Goal: Transaction & Acquisition: Purchase product/service

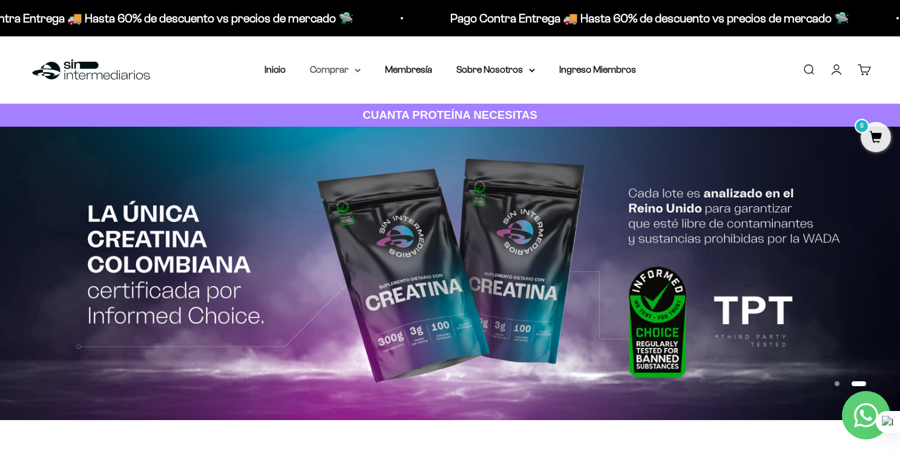
click at [351, 73] on summary "Comprar" at bounding box center [335, 70] width 51 height 16
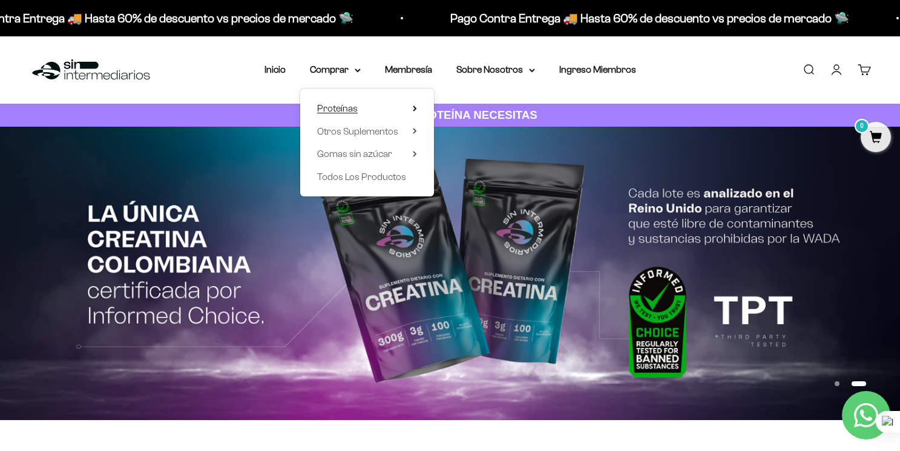
click at [372, 110] on summary "Proteínas" at bounding box center [367, 109] width 100 height 16
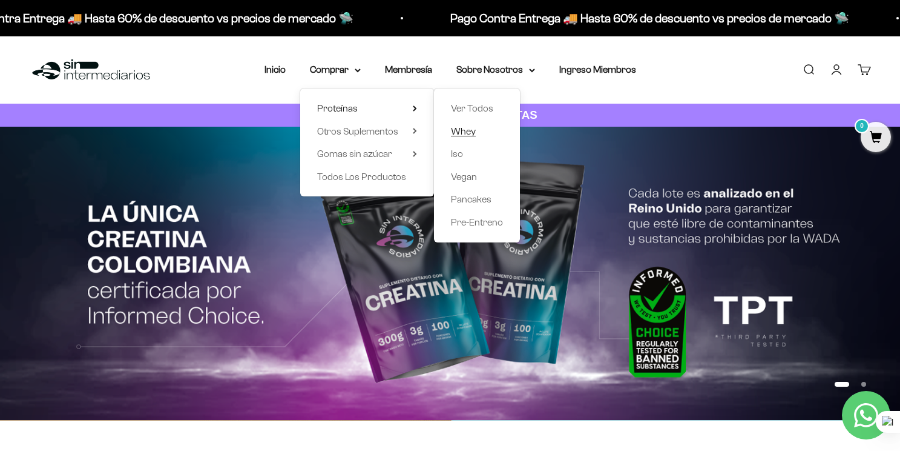
click at [467, 131] on span "Whey" at bounding box center [463, 131] width 25 height 10
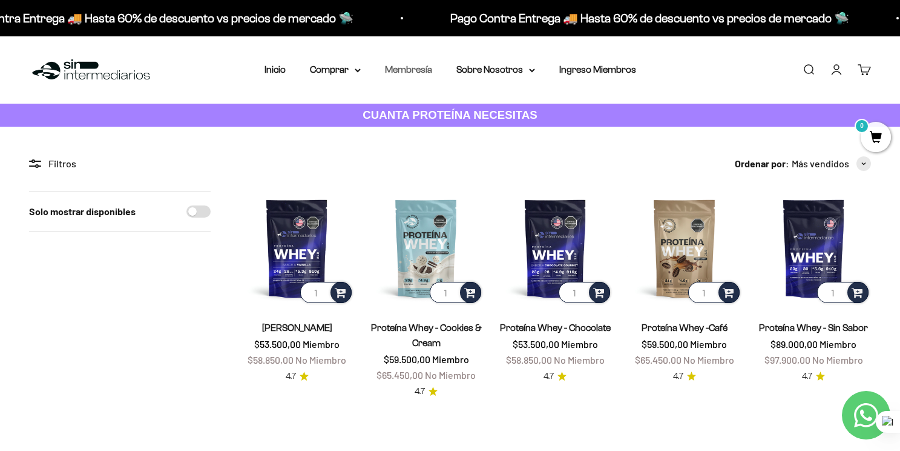
click at [418, 64] on link "Membresía" at bounding box center [408, 69] width 47 height 10
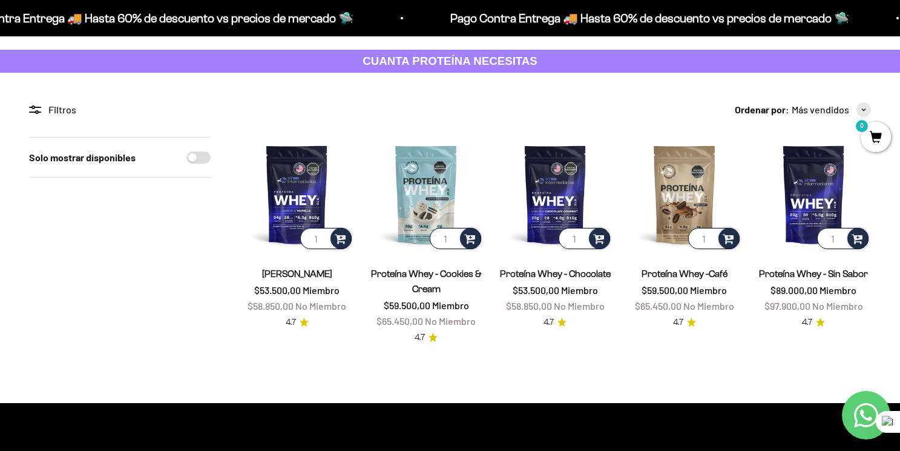
scroll to position [76, 0]
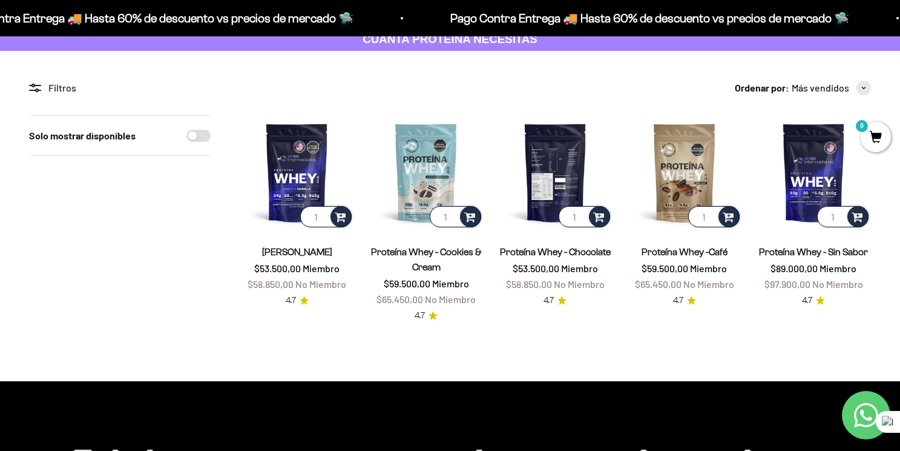
click at [561, 168] on img at bounding box center [555, 172] width 114 height 114
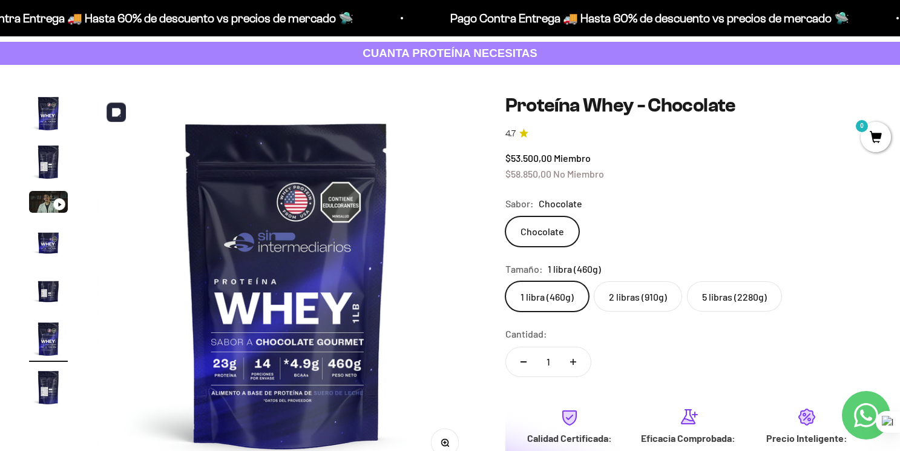
scroll to position [63, 0]
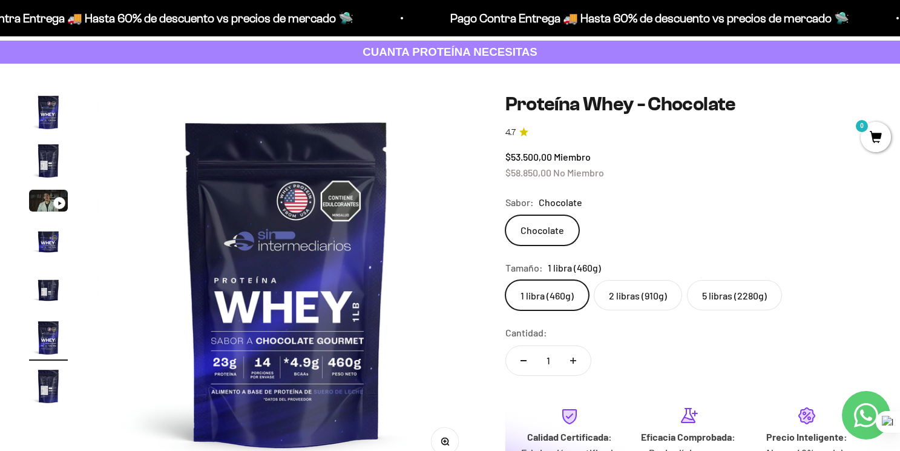
click at [641, 296] on label "2 libras (910g)" at bounding box center [638, 295] width 88 height 30
click at [506, 280] on input "2 libras (910g)" at bounding box center [505, 279] width 1 height 1
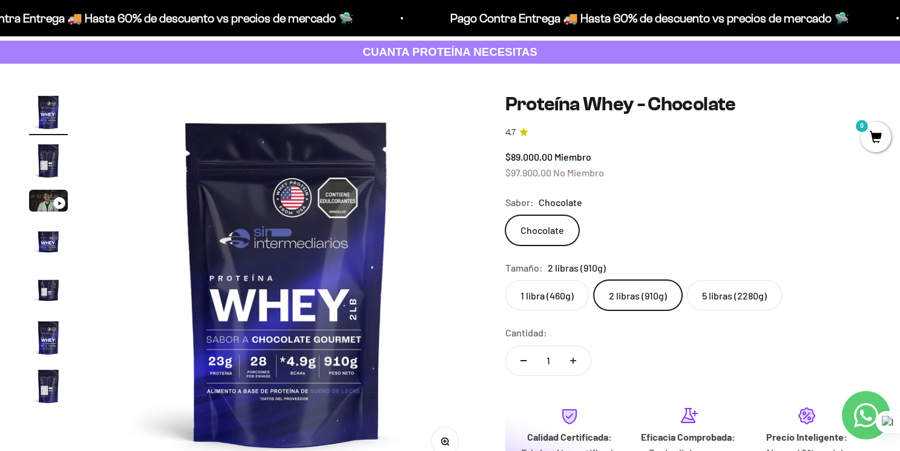
click at [562, 290] on label "1 libra (460g)" at bounding box center [548, 295] width 84 height 30
click at [506, 280] on input "1 libra (460g)" at bounding box center [505, 279] width 1 height 1
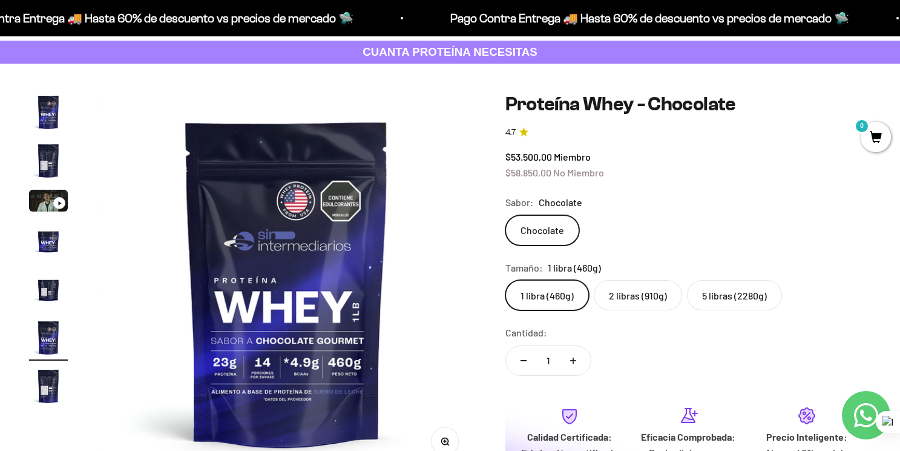
click at [640, 302] on label "2 libras (910g)" at bounding box center [638, 295] width 88 height 30
click at [506, 280] on input "2 libras (910g)" at bounding box center [505, 279] width 1 height 1
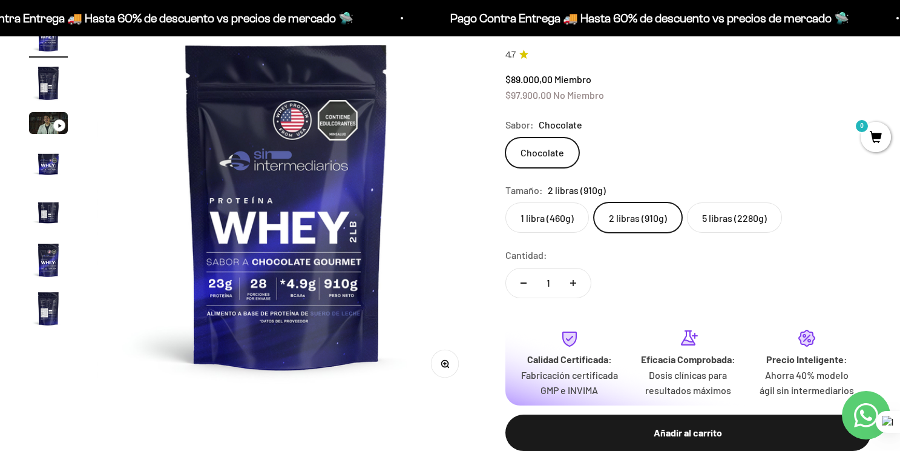
scroll to position [141, 0]
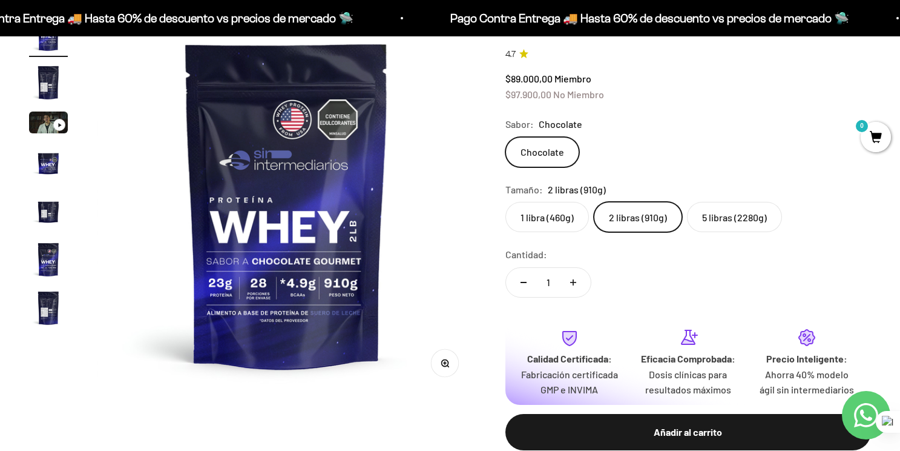
click at [560, 210] on label "1 libra (460g)" at bounding box center [548, 217] width 84 height 30
click at [506, 202] on input "1 libra (460g)" at bounding box center [505, 201] width 1 height 1
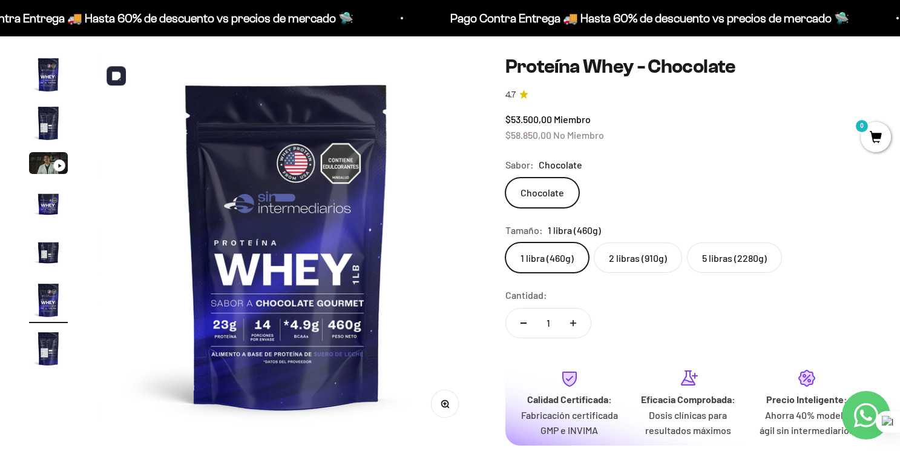
scroll to position [107, 0]
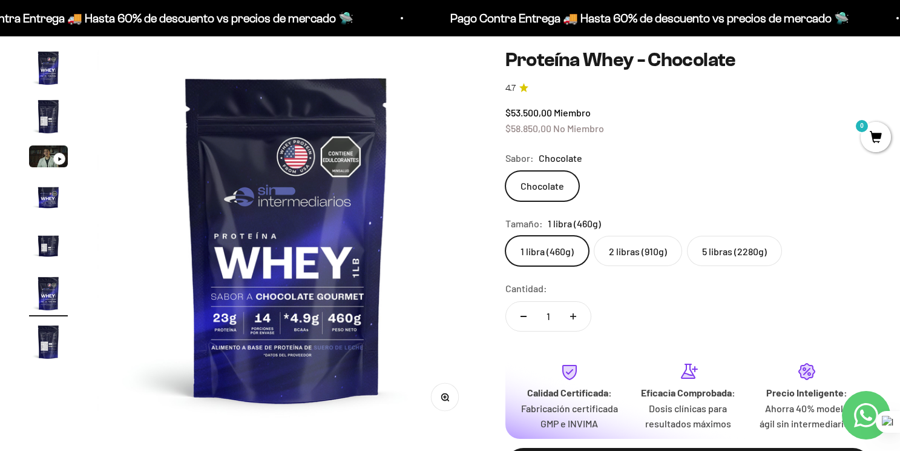
click at [546, 257] on label "1 libra (460g)" at bounding box center [548, 251] width 84 height 30
click at [506, 236] on input "1 libra (460g)" at bounding box center [505, 235] width 1 height 1
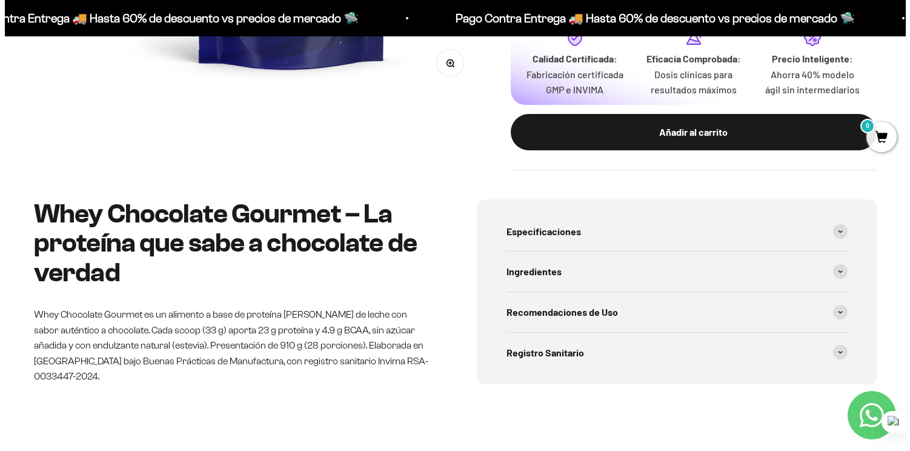
scroll to position [438, 0]
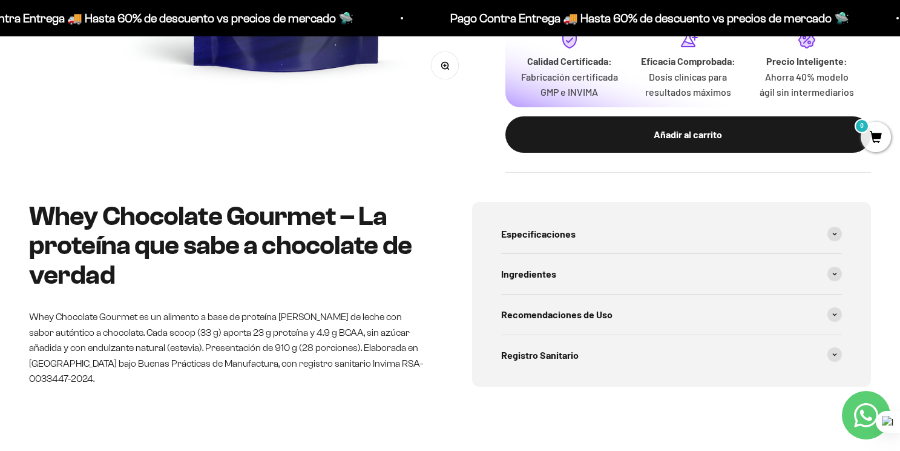
drag, startPoint x: 655, startPoint y: 148, endPoint x: 487, endPoint y: 186, distance: 172.6
click at [655, 148] on button "Añadir al carrito" at bounding box center [689, 134] width 366 height 36
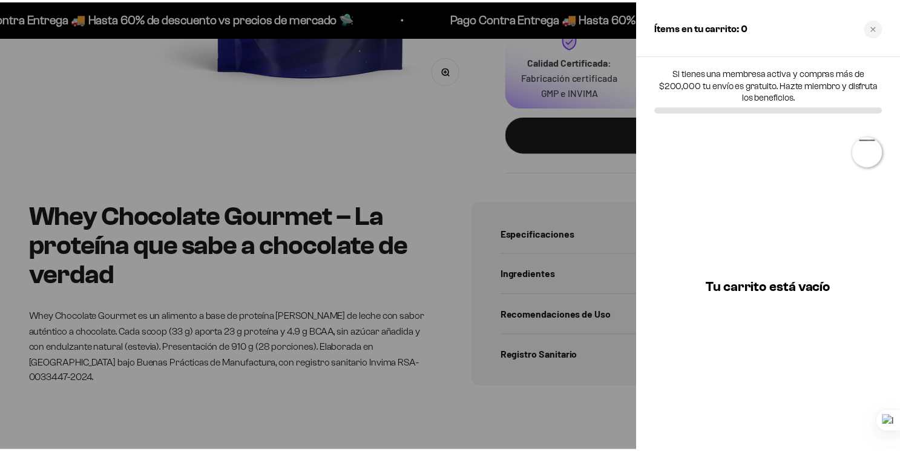
scroll to position [0, 1995]
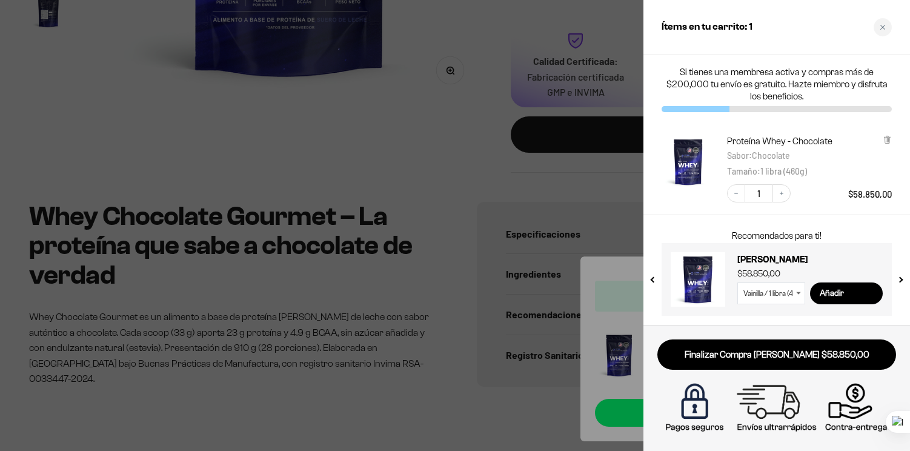
click at [375, 134] on div at bounding box center [455, 225] width 910 height 451
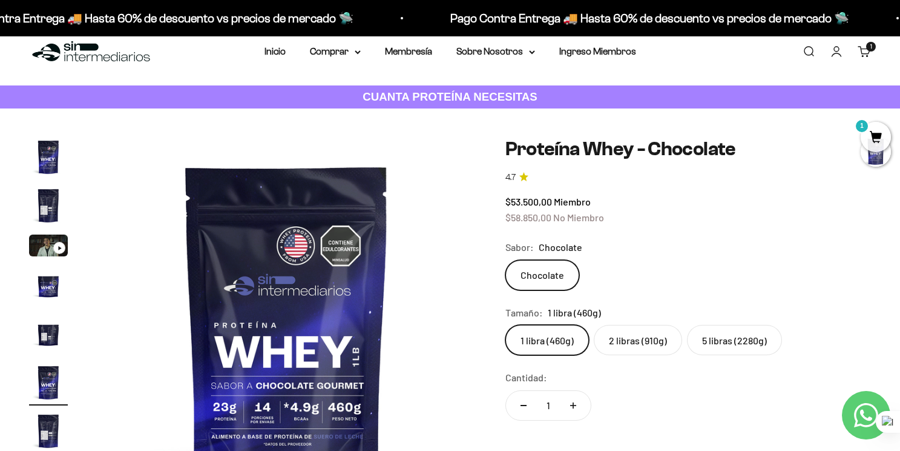
scroll to position [0, 0]
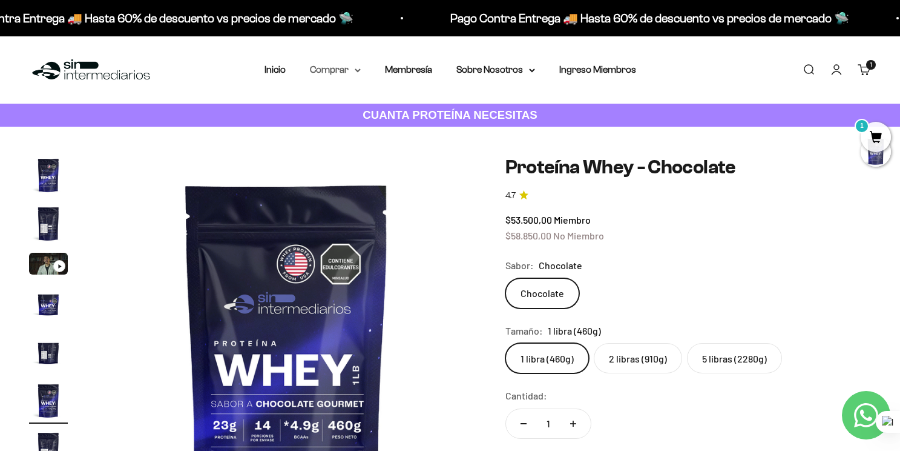
click at [355, 74] on summary "Comprar" at bounding box center [335, 70] width 51 height 16
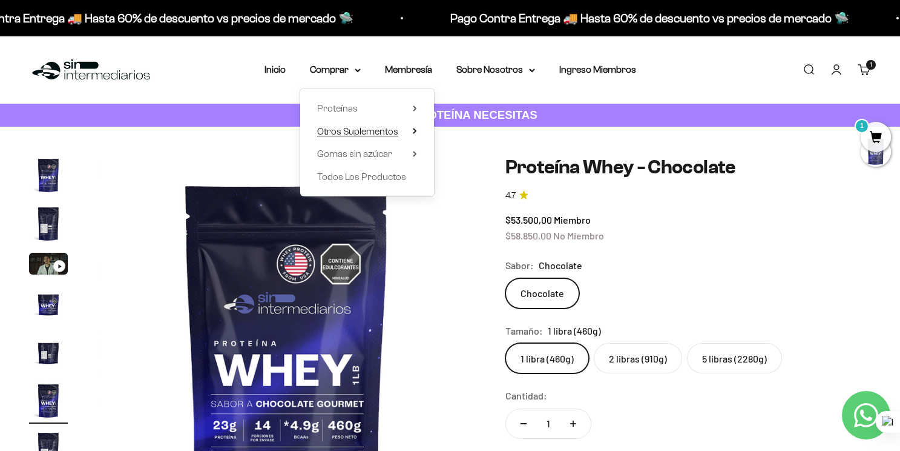
click at [378, 130] on span "Otros Suplementos" at bounding box center [357, 131] width 81 height 10
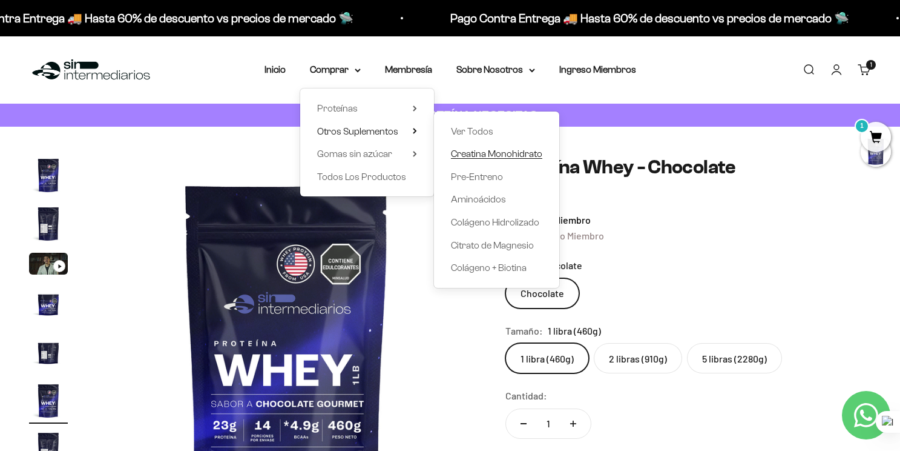
click at [501, 149] on span "Creatina Monohidrato" at bounding box center [496, 153] width 91 height 10
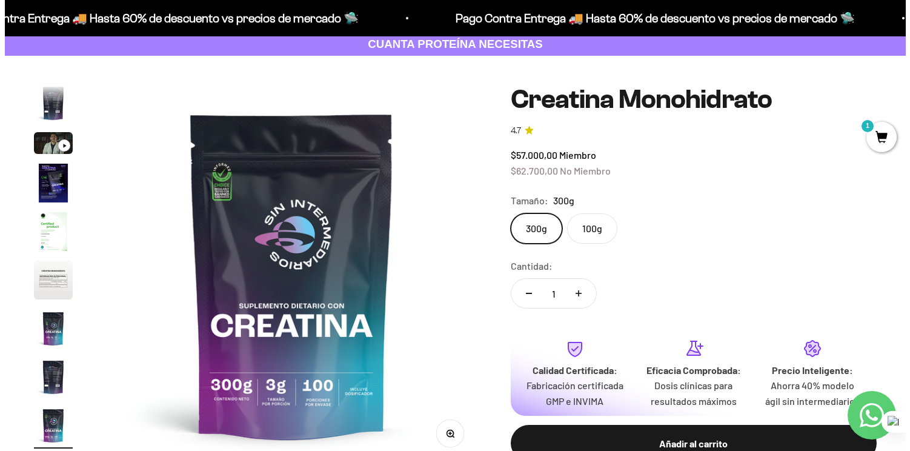
scroll to position [68, 0]
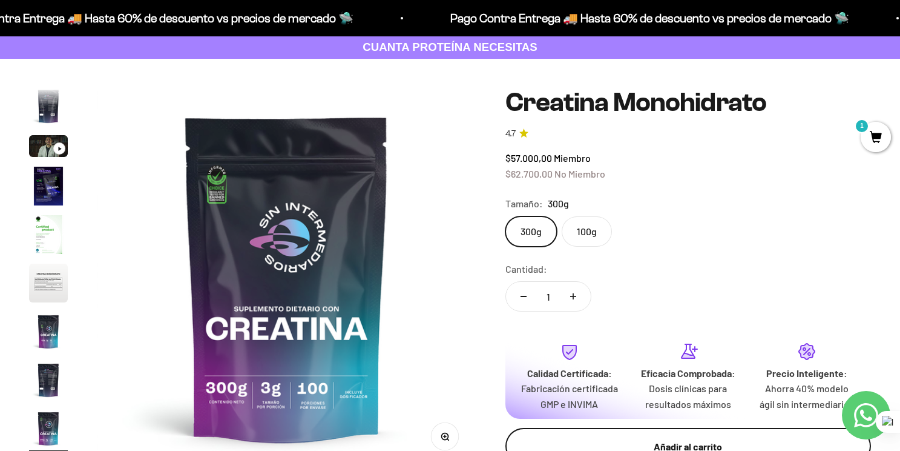
click at [583, 433] on button "Añadir al carrito" at bounding box center [689, 446] width 366 height 36
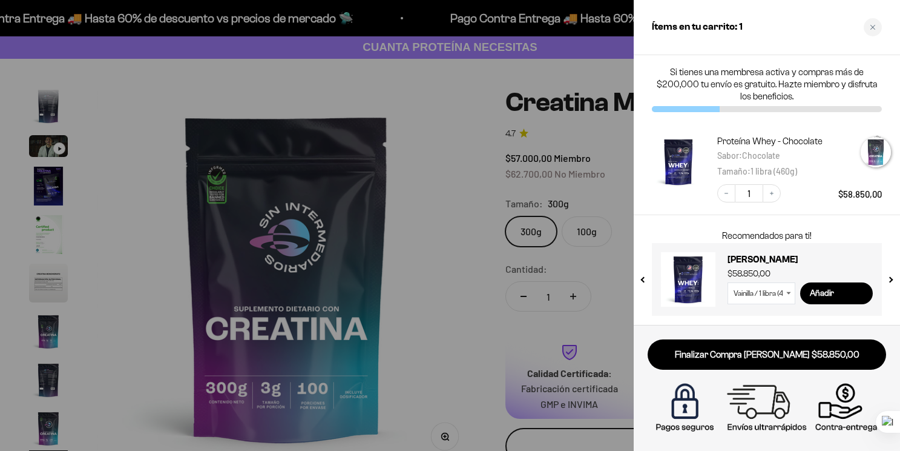
scroll to position [0, 3192]
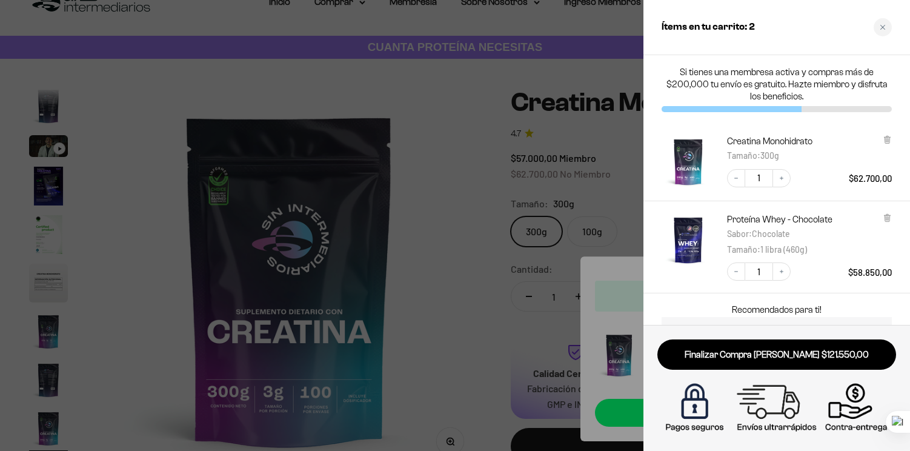
click at [474, 201] on div at bounding box center [455, 225] width 910 height 451
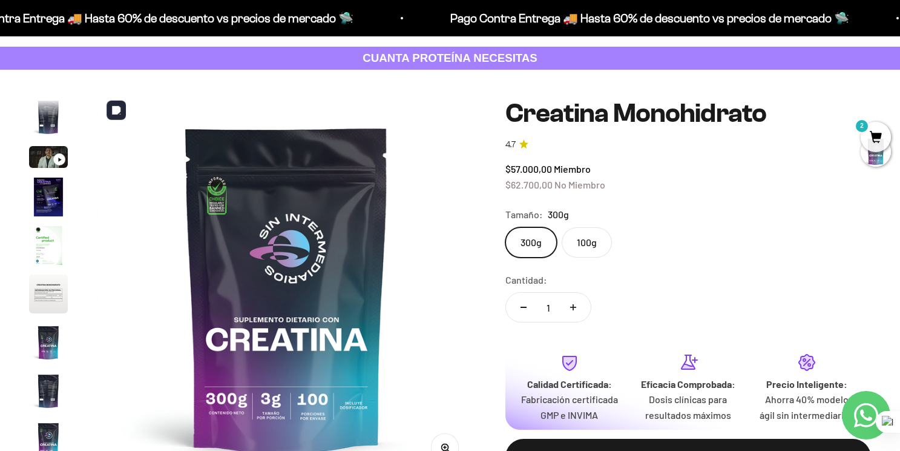
scroll to position [0, 0]
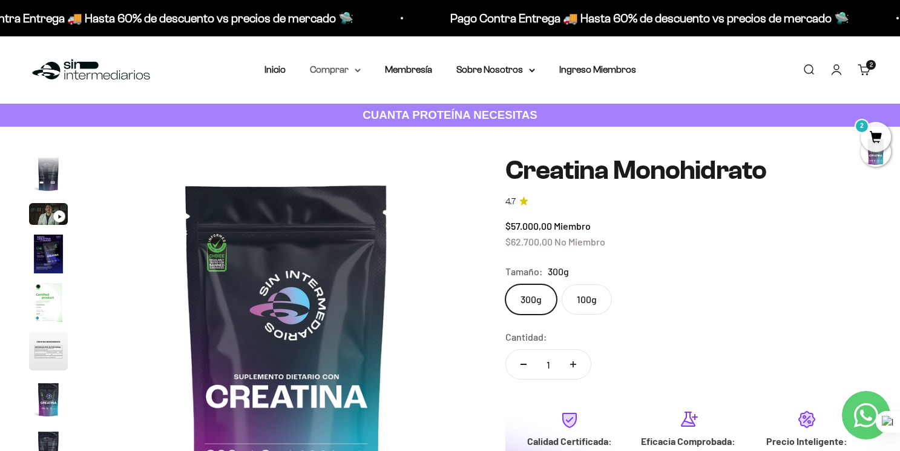
click at [347, 65] on summary "Comprar" at bounding box center [335, 70] width 51 height 16
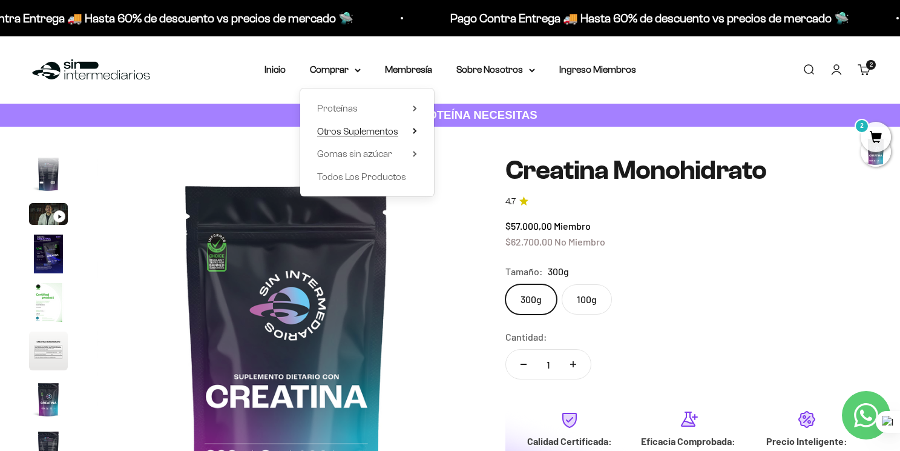
click at [375, 133] on span "Otros Suplementos" at bounding box center [357, 131] width 81 height 10
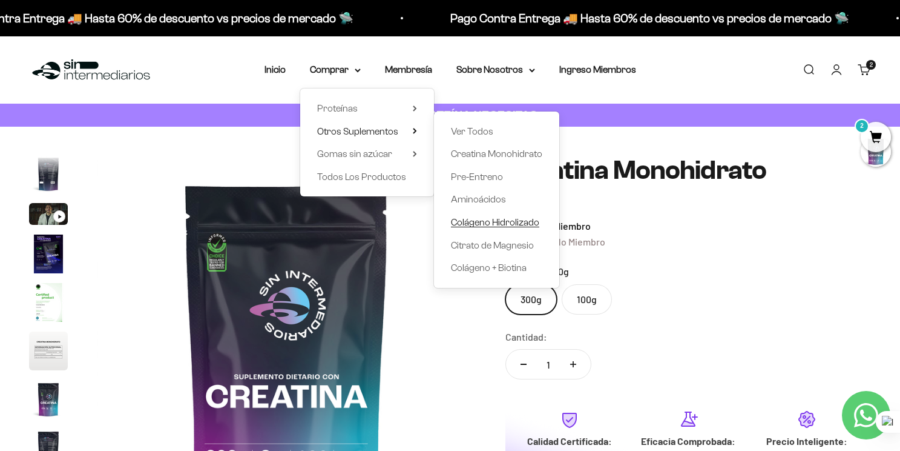
click at [484, 220] on span "Colágeno Hidrolizado" at bounding box center [495, 222] width 88 height 10
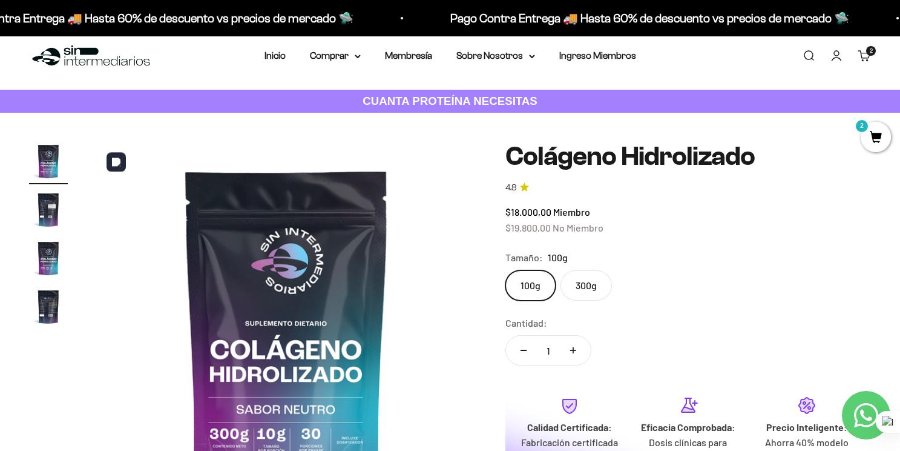
scroll to position [16, 0]
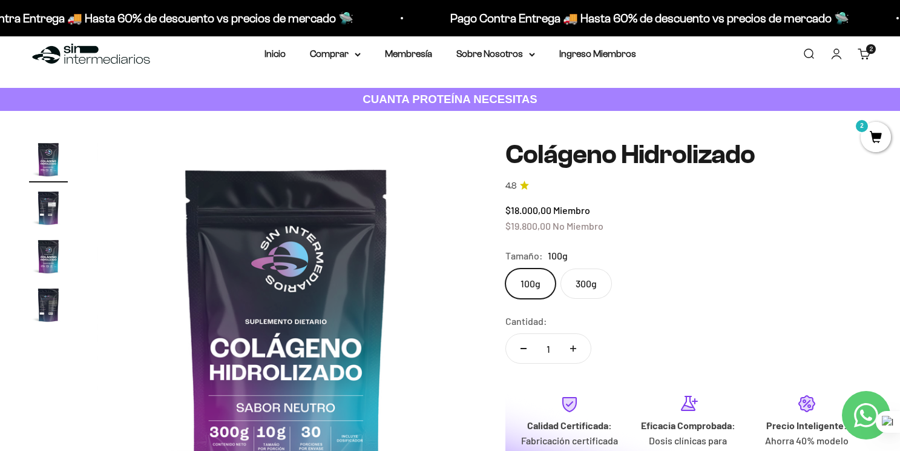
click at [593, 289] on label "300g" at bounding box center [586, 283] width 51 height 30
click at [506, 268] on input "300g" at bounding box center [505, 268] width 1 height 1
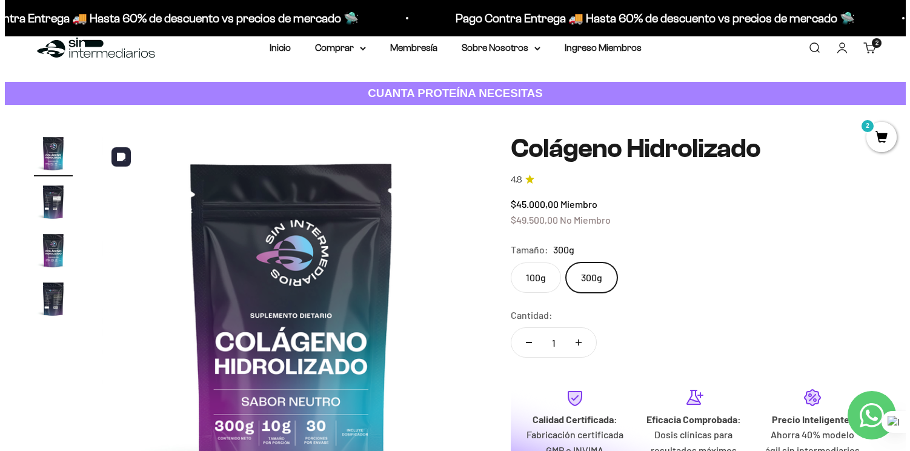
scroll to position [173, 0]
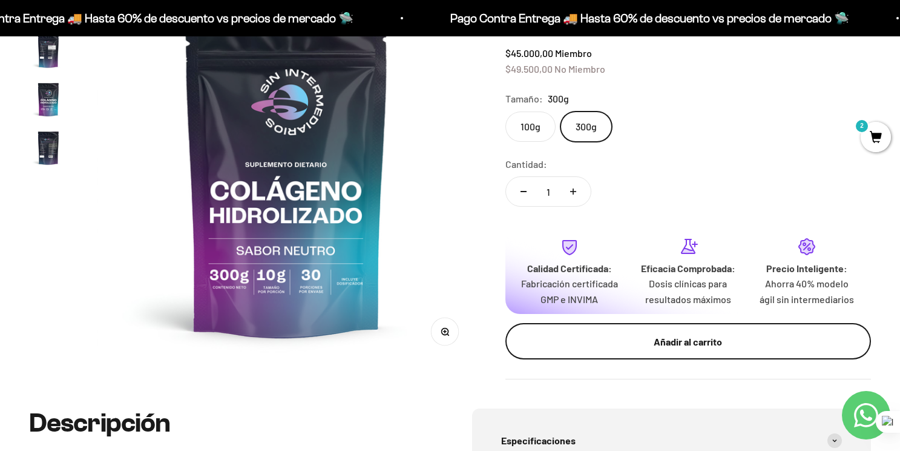
click at [587, 337] on div "Añadir al carrito" at bounding box center [688, 342] width 317 height 16
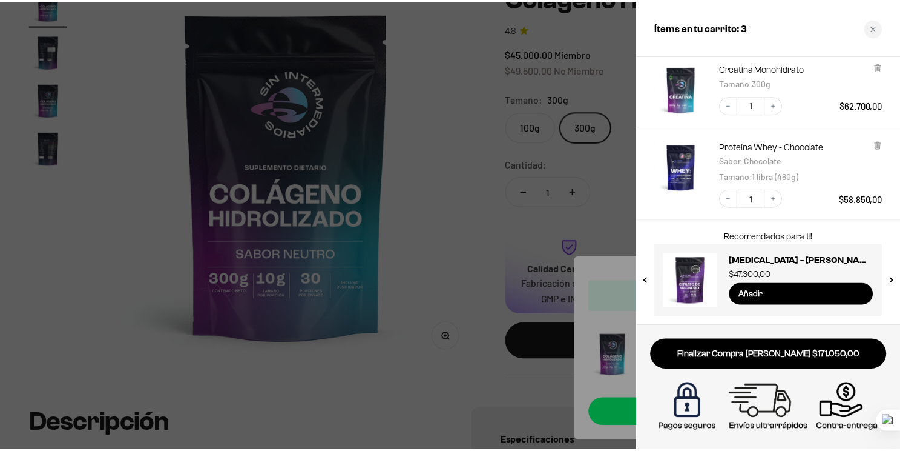
scroll to position [152, 0]
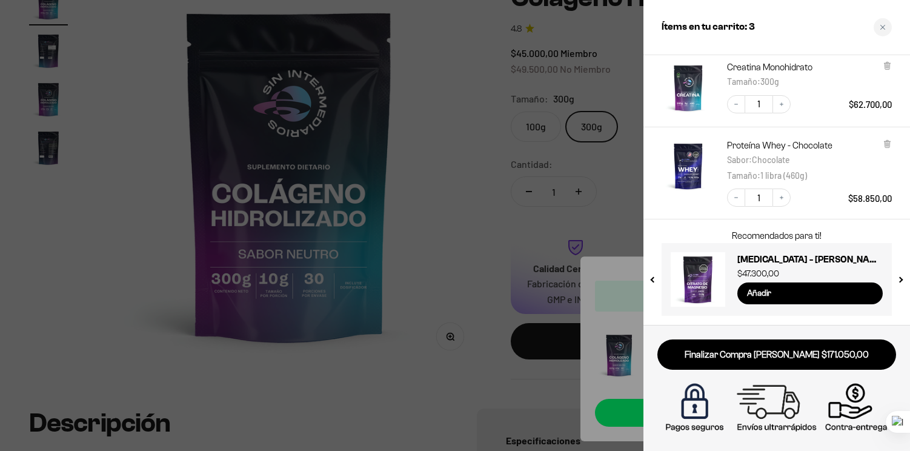
click at [488, 220] on div at bounding box center [455, 225] width 910 height 451
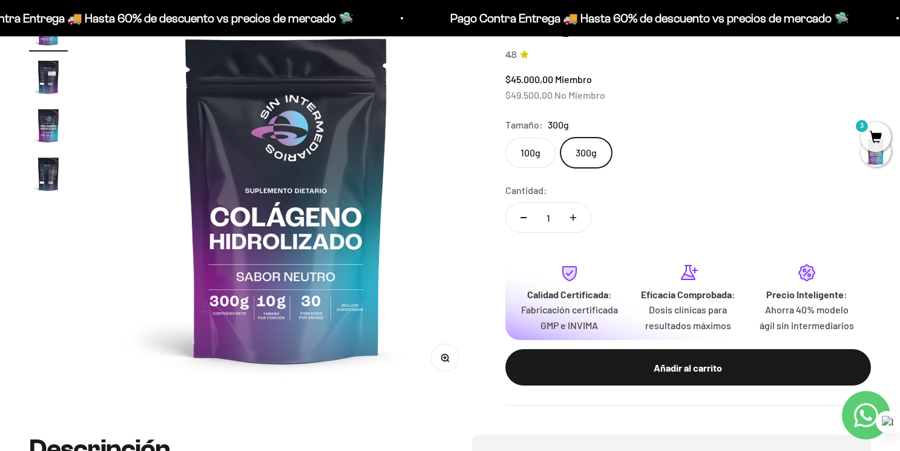
scroll to position [117, 0]
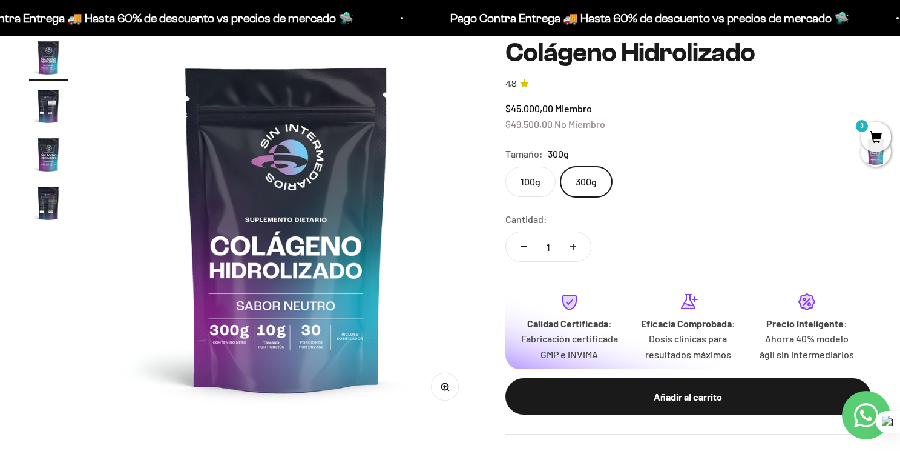
click at [533, 180] on label "100g" at bounding box center [531, 182] width 50 height 30
click at [506, 167] on input "100g" at bounding box center [505, 166] width 1 height 1
click at [585, 180] on label "300g" at bounding box center [586, 182] width 51 height 30
click at [506, 167] on input "300g" at bounding box center [505, 166] width 1 height 1
click at [541, 185] on label "100g" at bounding box center [531, 182] width 50 height 30
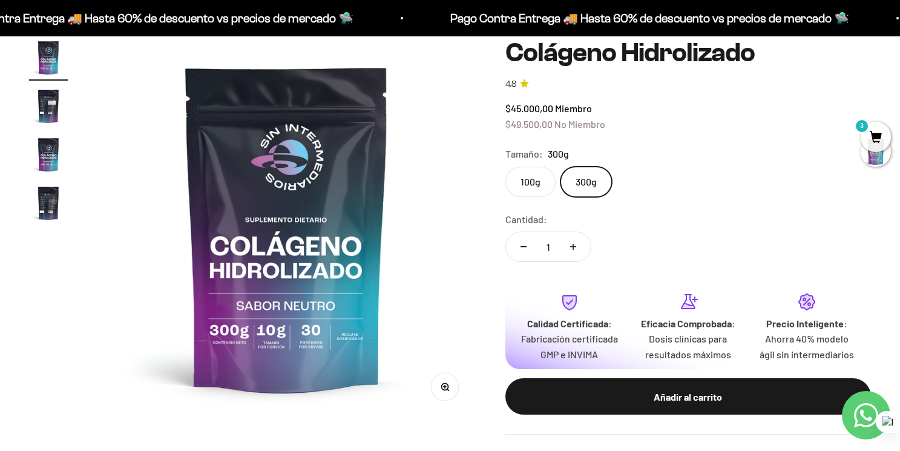
click at [506, 167] on input "100g" at bounding box center [505, 166] width 1 height 1
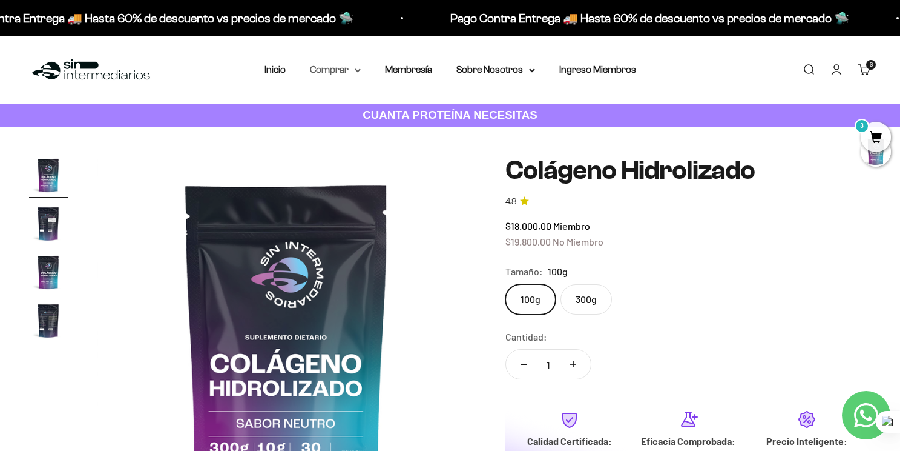
click at [357, 67] on summary "Comprar" at bounding box center [335, 70] width 51 height 16
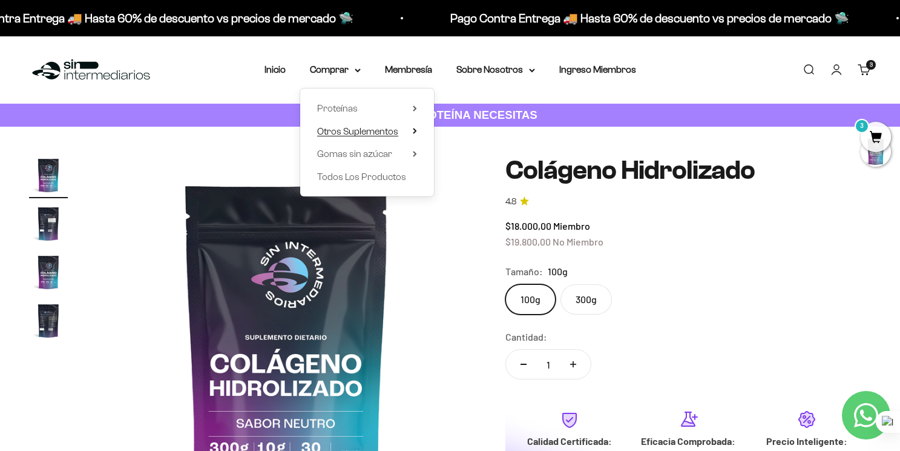
click at [362, 127] on span "Otros Suplementos" at bounding box center [357, 131] width 81 height 10
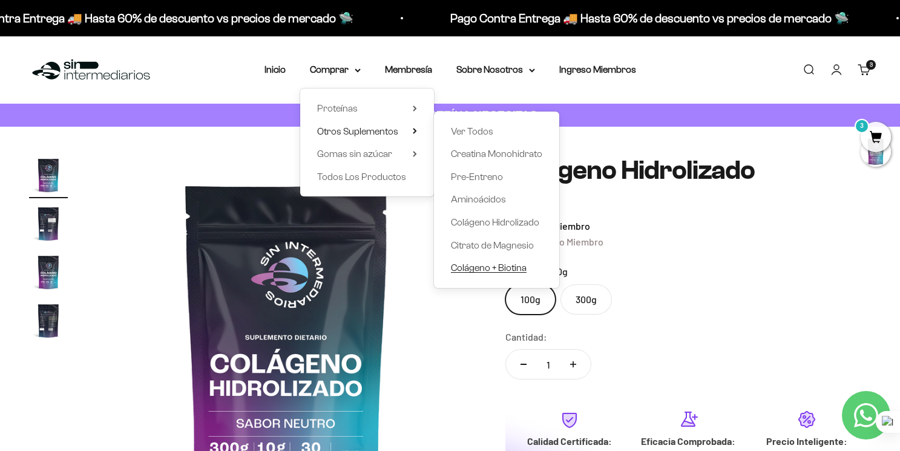
click at [515, 268] on span "Colágeno + Biotina" at bounding box center [489, 267] width 76 height 10
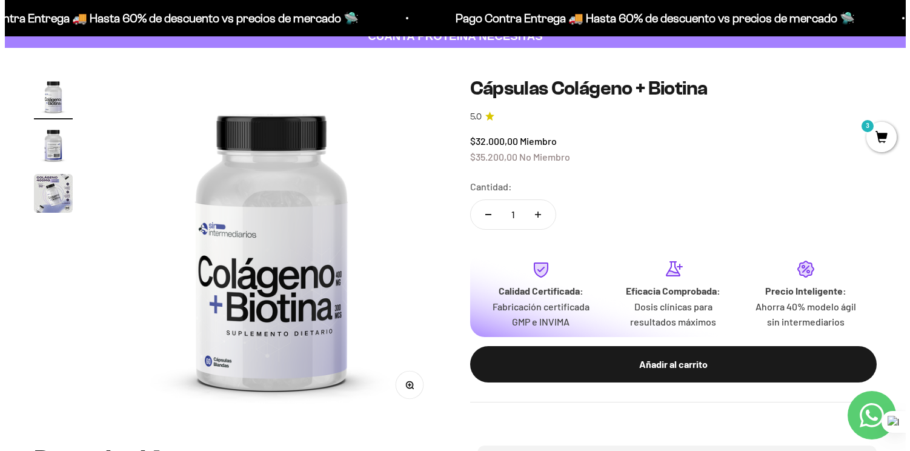
scroll to position [76, 0]
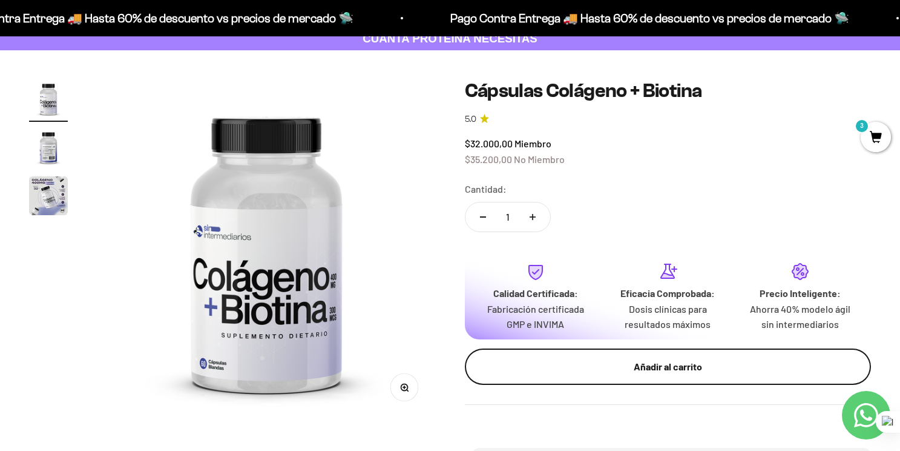
click at [589, 373] on div "Añadir al carrito" at bounding box center [668, 366] width 358 height 16
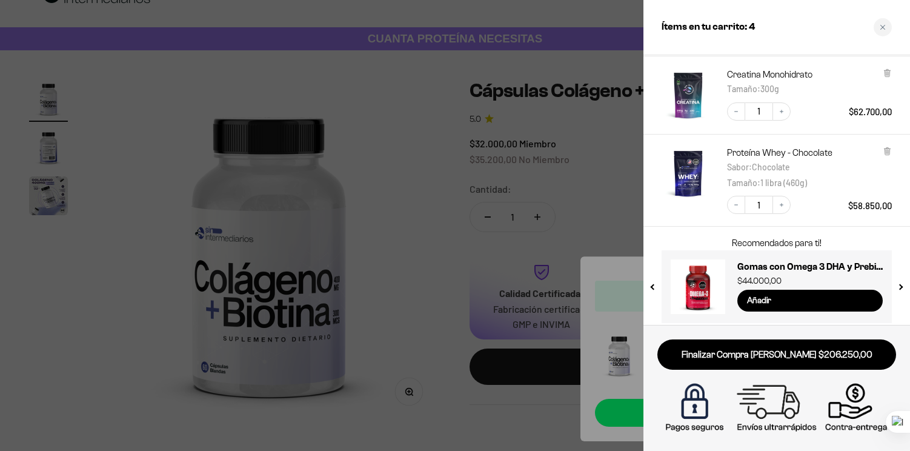
scroll to position [206, 0]
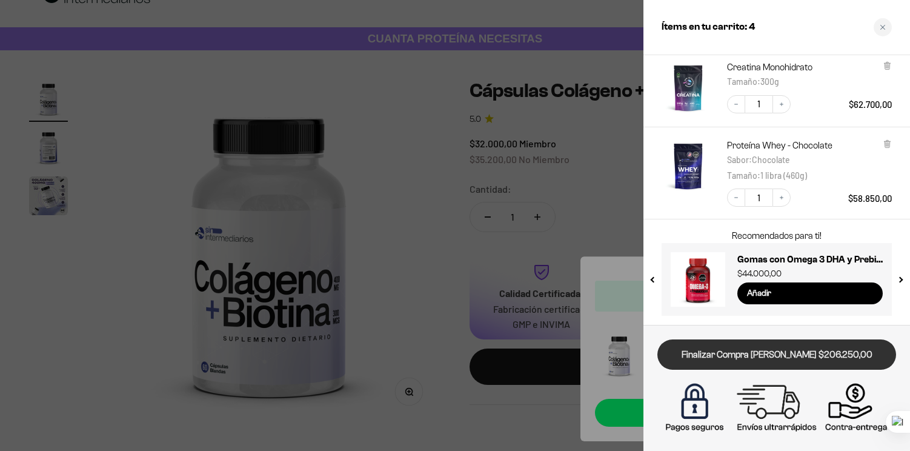
click at [809, 359] on link "Finalizar Compra [PERSON_NAME] $206.250,00" at bounding box center [776, 354] width 239 height 31
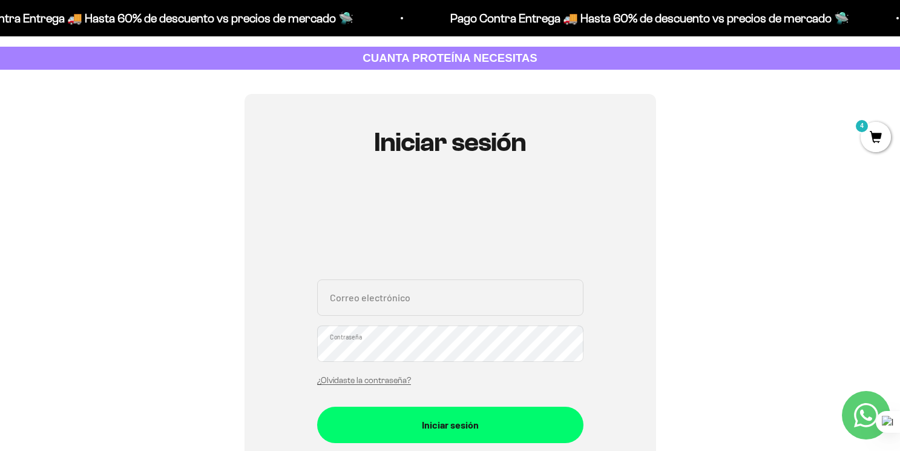
scroll to position [78, 0]
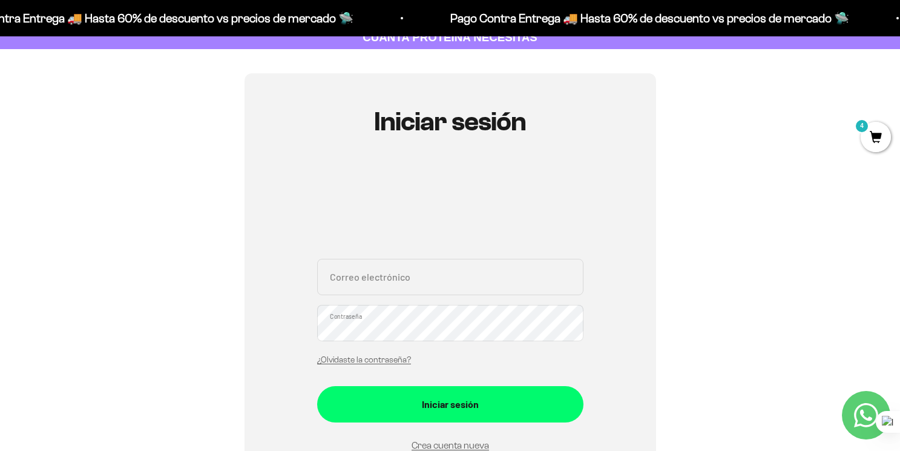
click at [385, 278] on input "Correo electrónico" at bounding box center [450, 277] width 266 height 36
click at [696, 317] on div "Iniciar sesión Correo electrónico Contraseña ¿Olvidaste la contraseña? Iniciar …" at bounding box center [450, 307] width 842 height 469
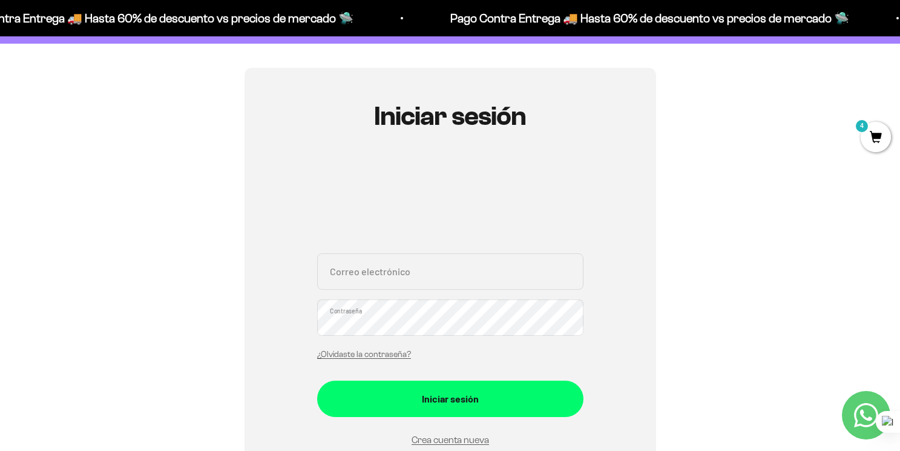
scroll to position [85, 0]
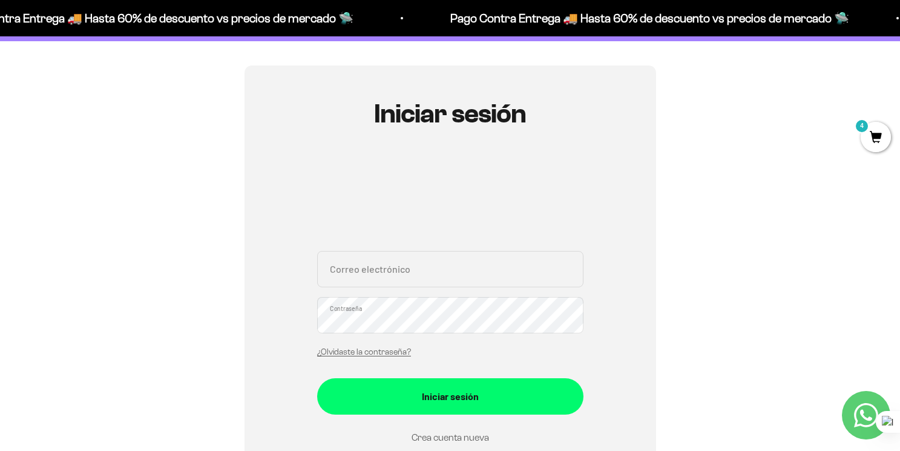
click at [484, 435] on link "Crea cuenta nueva" at bounding box center [451, 437] width 78 height 10
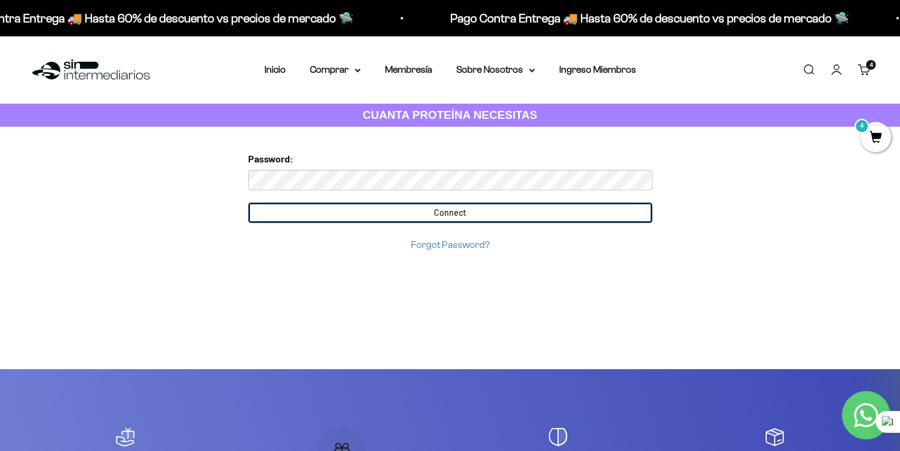
click at [386, 210] on input "Connect" at bounding box center [450, 212] width 405 height 21
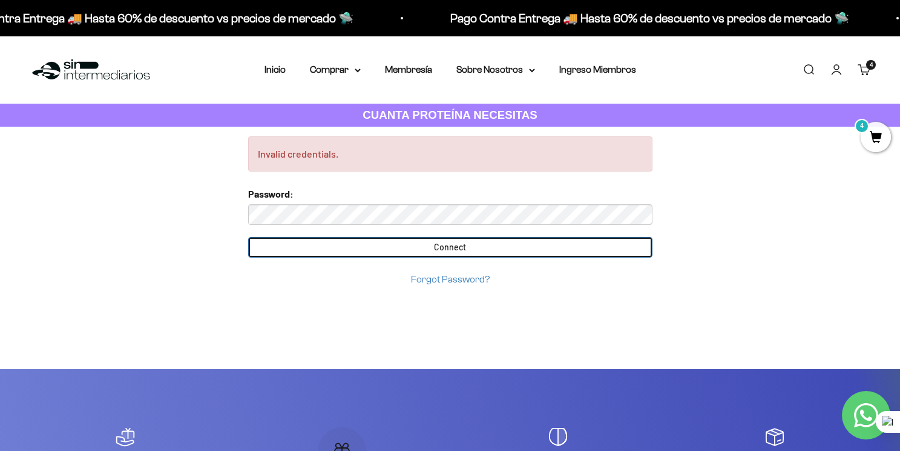
click at [248, 237] on input "Connect" at bounding box center [450, 247] width 405 height 21
click at [279, 239] on input "Connect" at bounding box center [450, 247] width 405 height 21
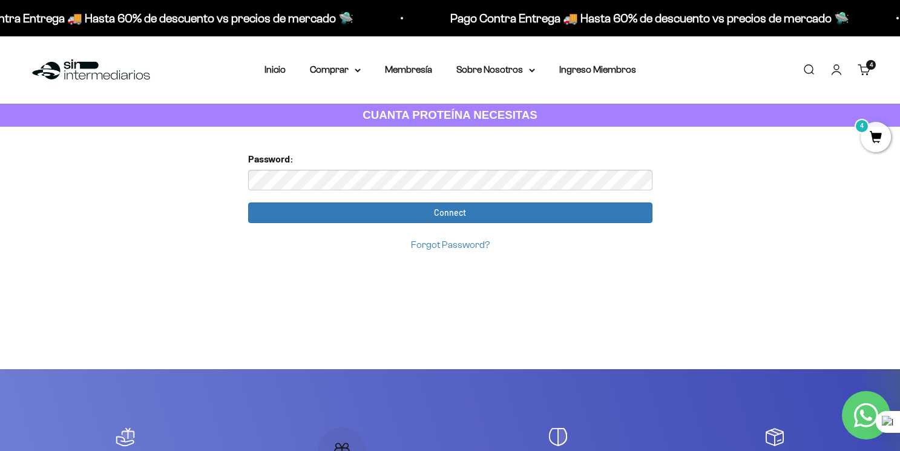
click at [868, 68] on cart-count "4 artículos 4" at bounding box center [872, 65] width 10 height 10
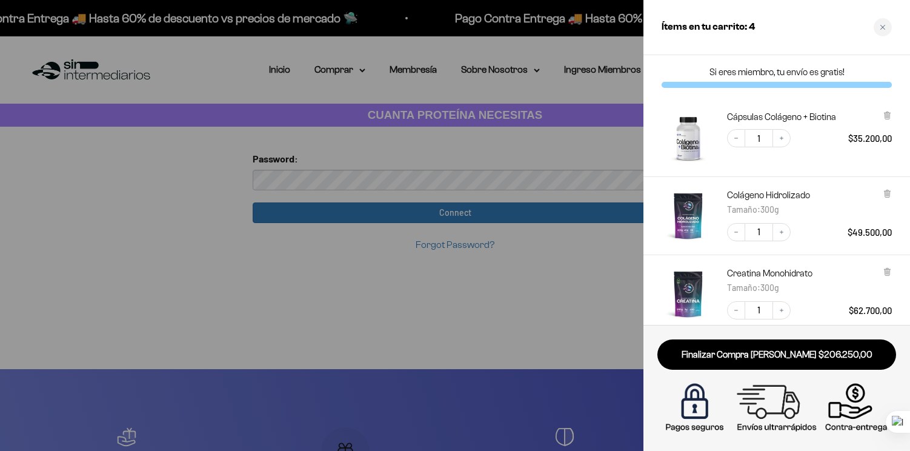
click at [690, 133] on img "Cápsulas Colágeno + Biotina" at bounding box center [687, 137] width 53 height 53
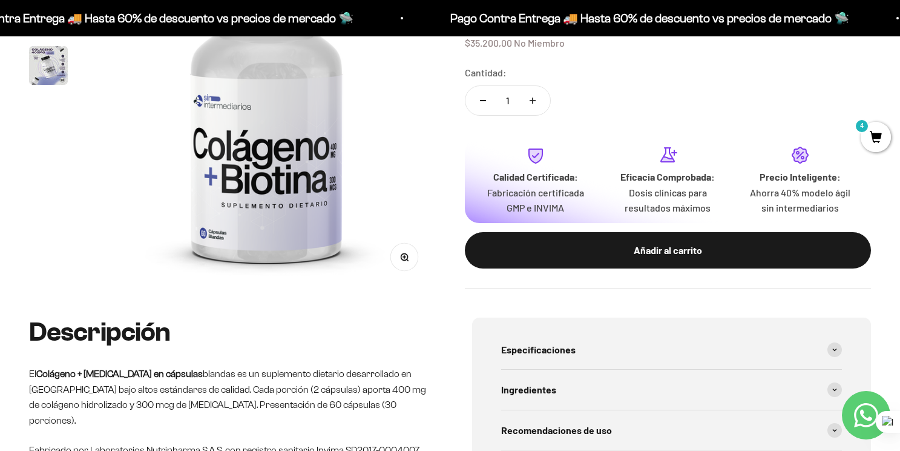
scroll to position [209, 0]
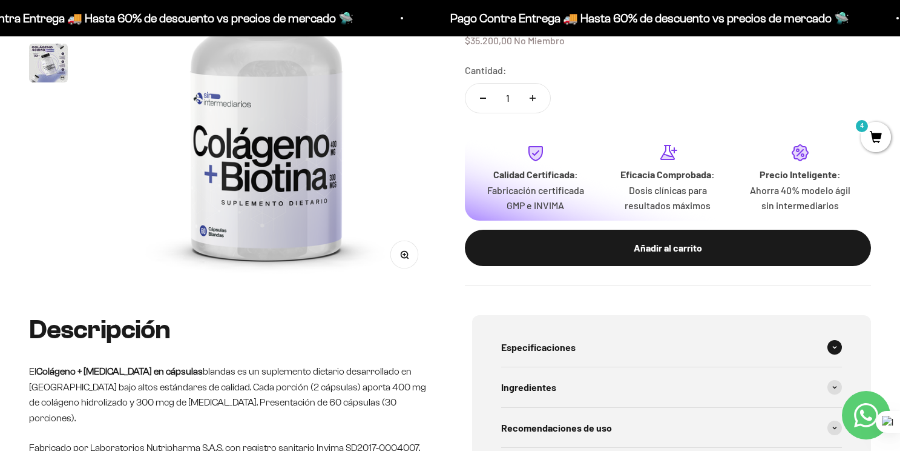
click at [505, 348] on span "Especificaciones" at bounding box center [538, 347] width 74 height 16
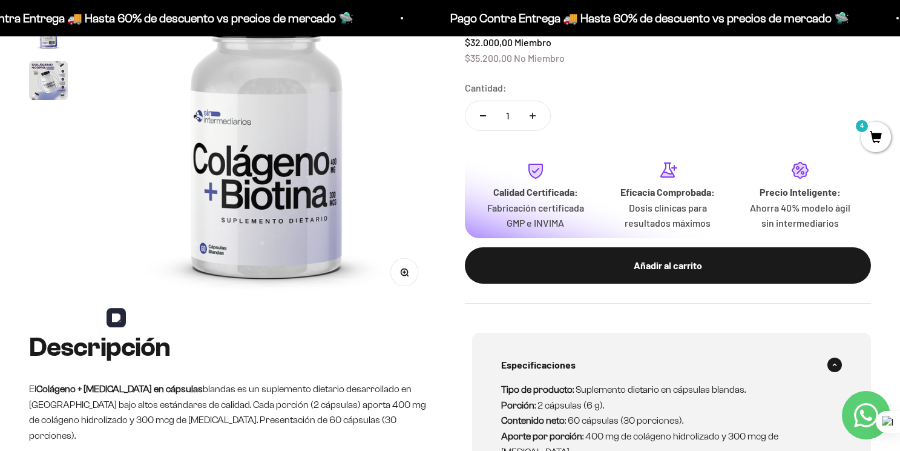
scroll to position [86, 0]
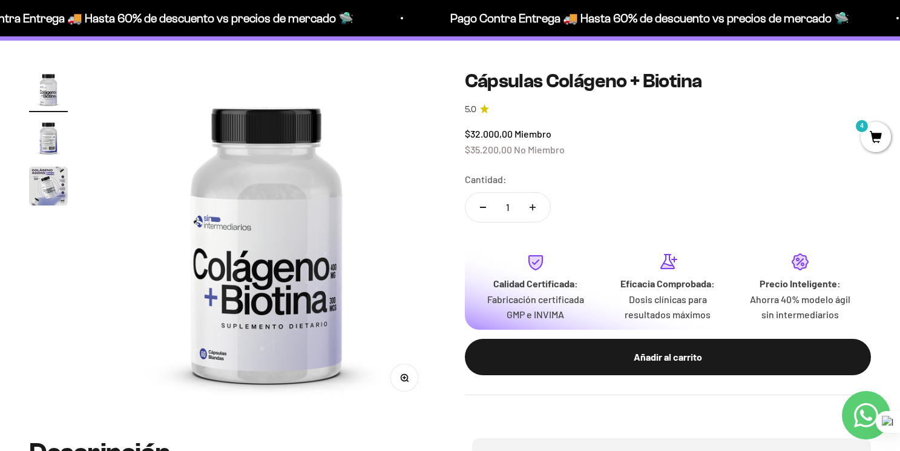
click at [44, 178] on img "Ir al artículo 3" at bounding box center [48, 186] width 39 height 39
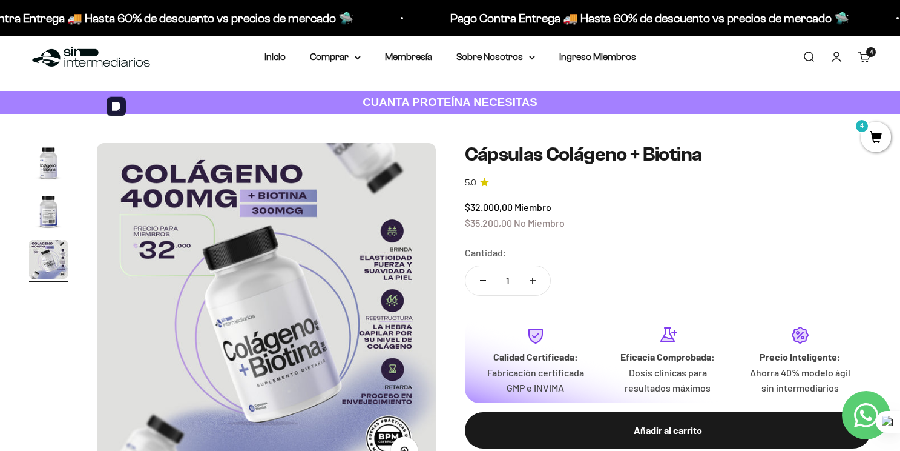
scroll to position [0, 0]
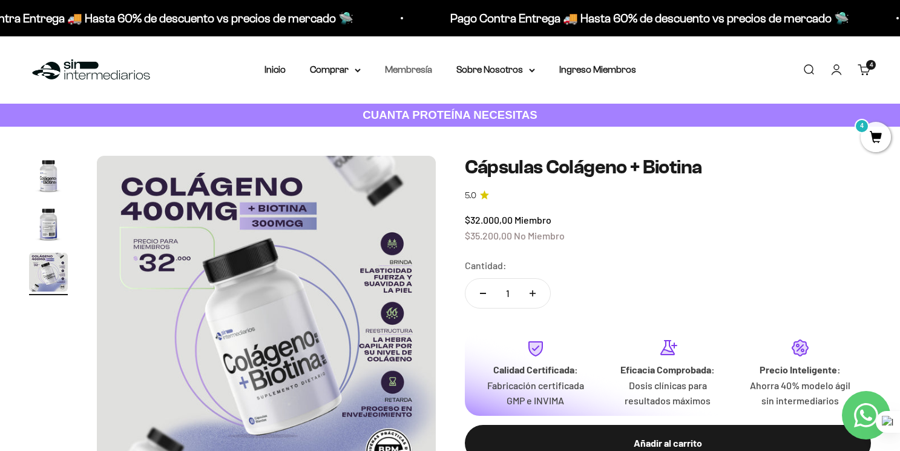
click at [403, 72] on link "Membresía" at bounding box center [408, 69] width 47 height 10
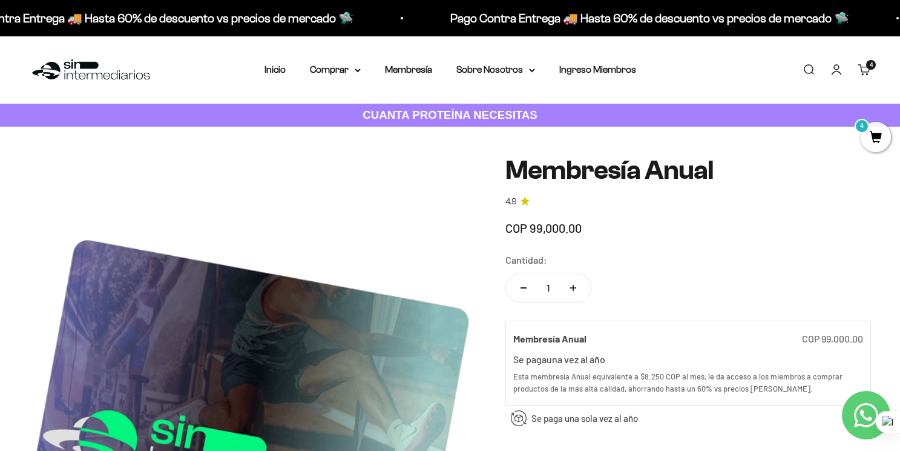
click at [862, 64] on link "Carrito 4 artículos 4" at bounding box center [864, 69] width 13 height 13
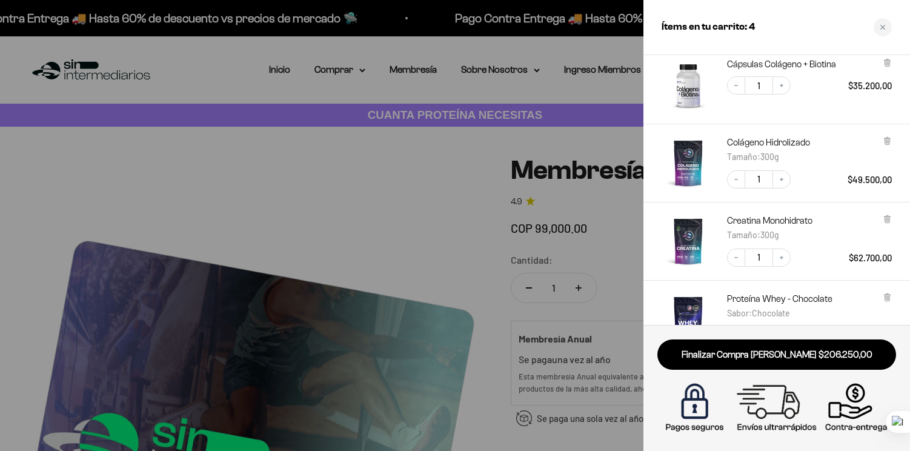
scroll to position [144, 0]
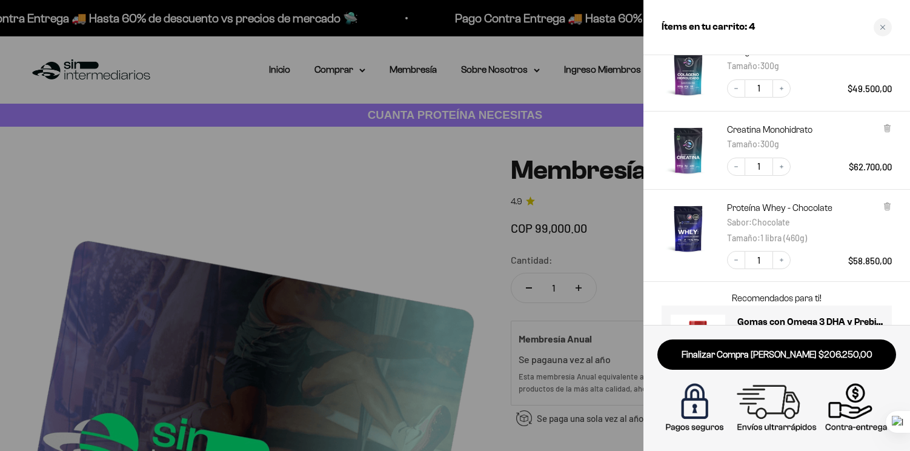
click at [555, 178] on div at bounding box center [455, 225] width 910 height 451
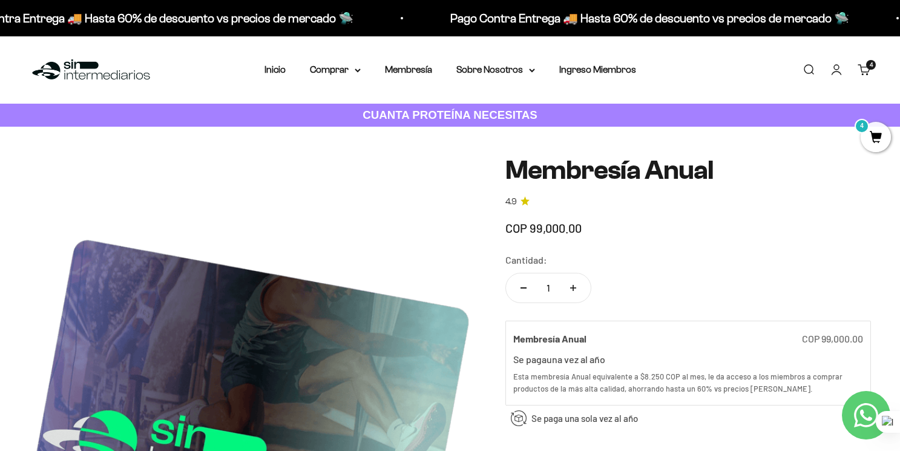
click at [866, 68] on link "Carrito 4 artículos 4" at bounding box center [864, 69] width 13 height 13
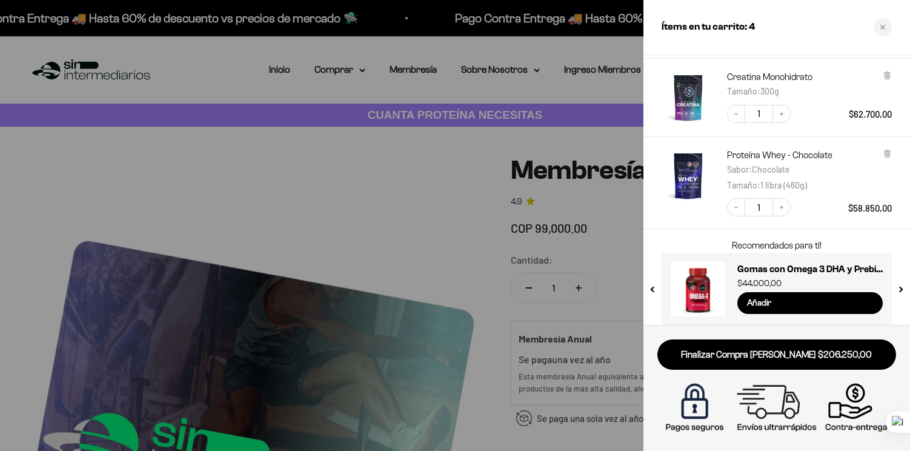
scroll to position [206, 0]
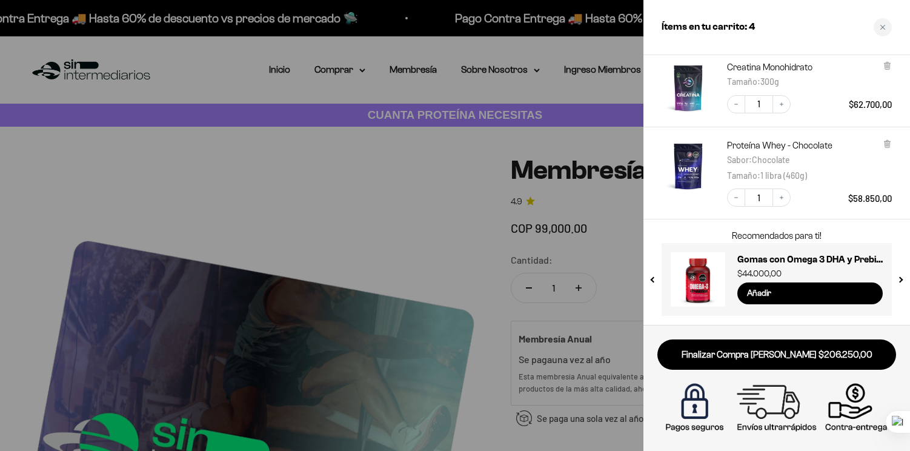
click at [484, 212] on div at bounding box center [455, 225] width 910 height 451
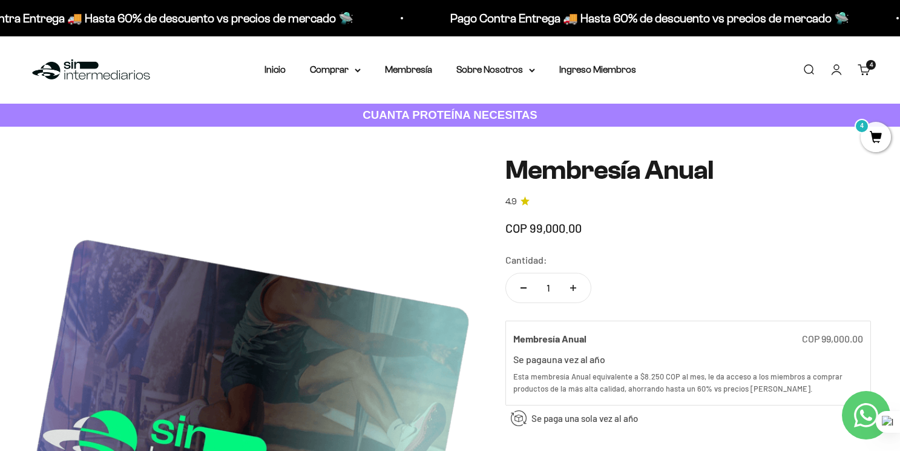
click at [868, 70] on link "Carrito 4 artículos 4" at bounding box center [864, 69] width 13 height 13
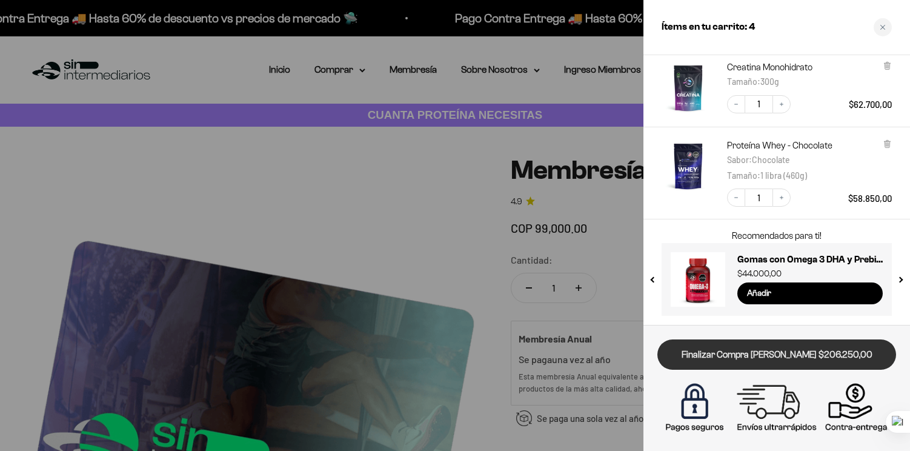
click at [818, 365] on link "Finalizar Compra [PERSON_NAME] $206.250,00" at bounding box center [776, 354] width 239 height 31
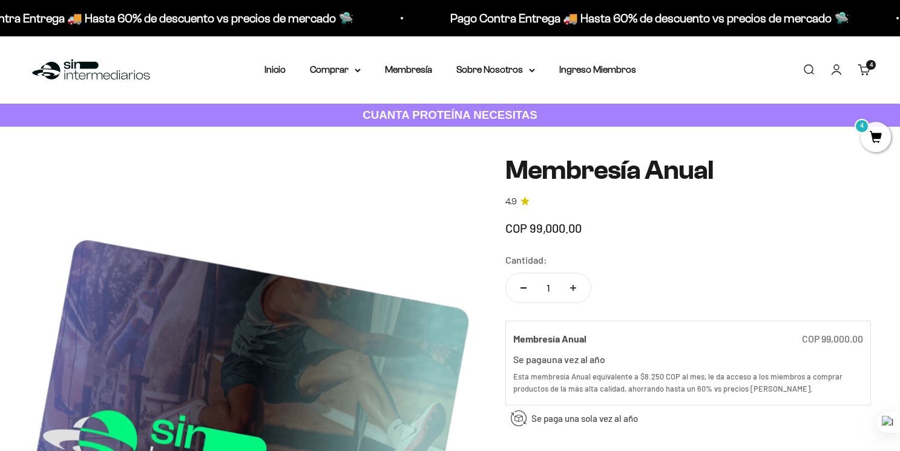
click at [871, 64] on span "4" at bounding box center [871, 65] width 3 height 6
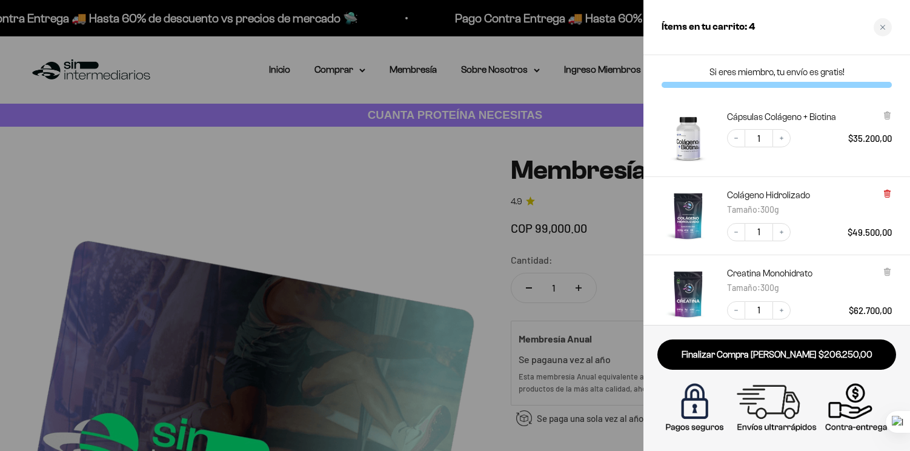
click at [888, 197] on icon at bounding box center [886, 194] width 5 height 6
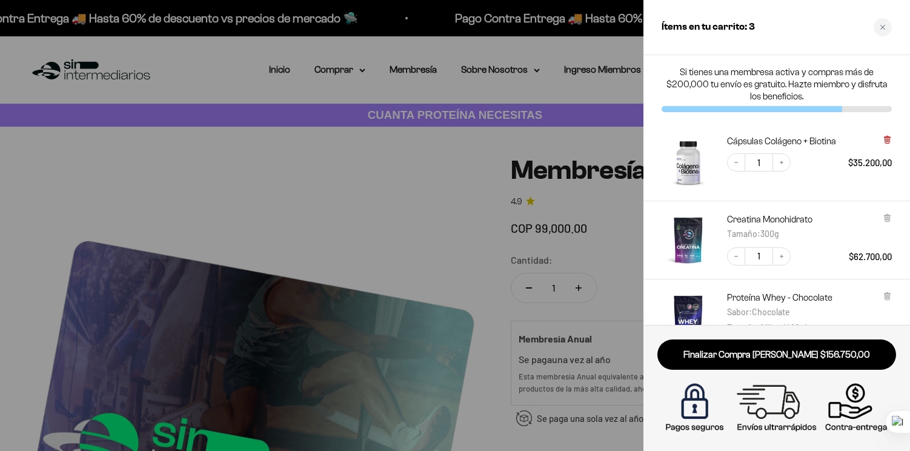
click at [887, 143] on icon at bounding box center [886, 140] width 5 height 6
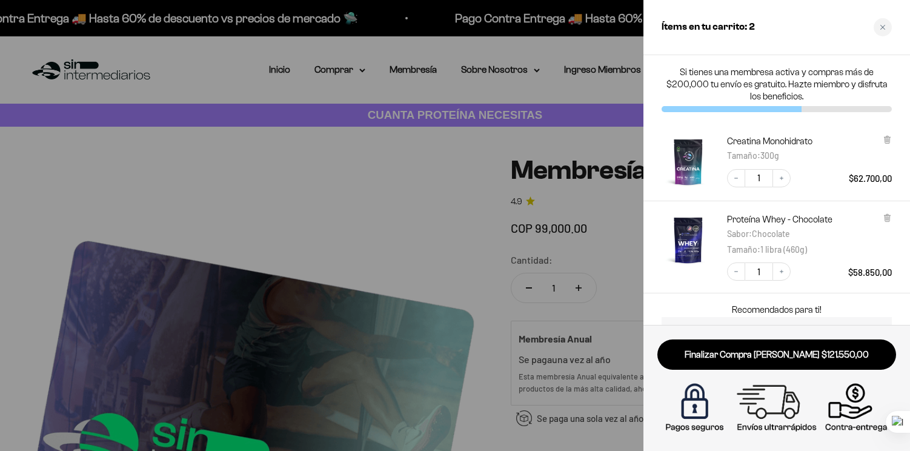
click at [365, 220] on div at bounding box center [455, 225] width 910 height 451
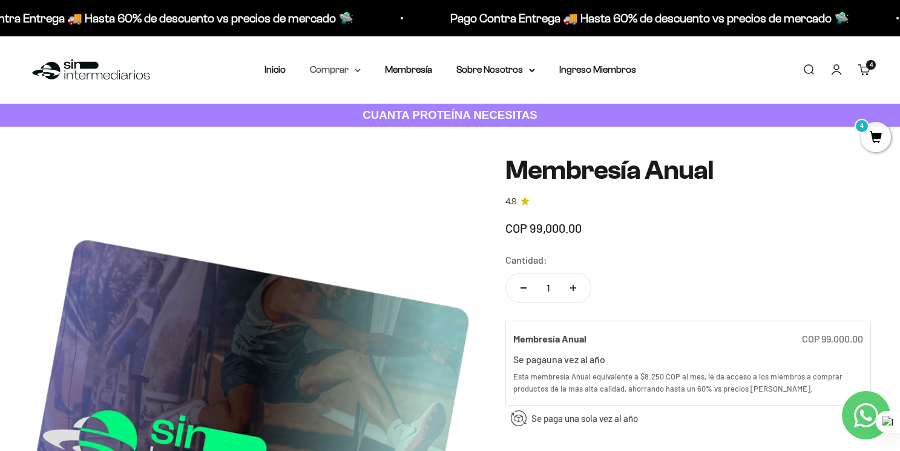
click at [351, 75] on summary "Comprar" at bounding box center [335, 70] width 51 height 16
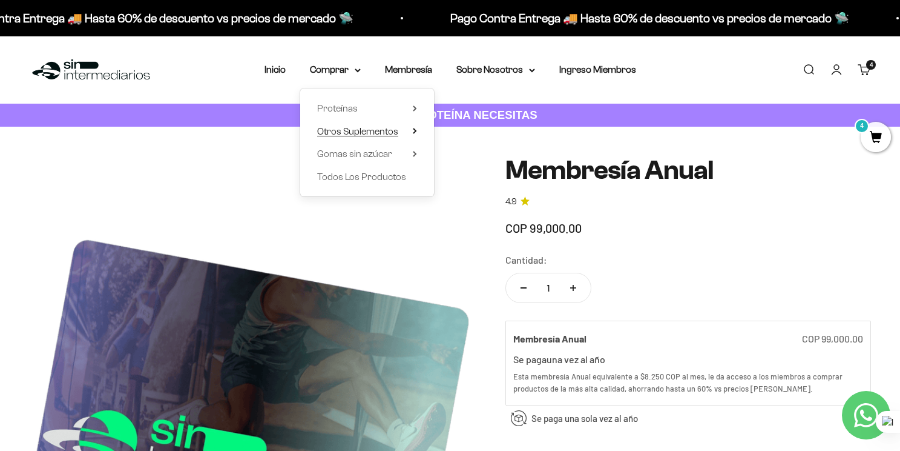
click at [379, 126] on span "Otros Suplementos" at bounding box center [357, 131] width 81 height 10
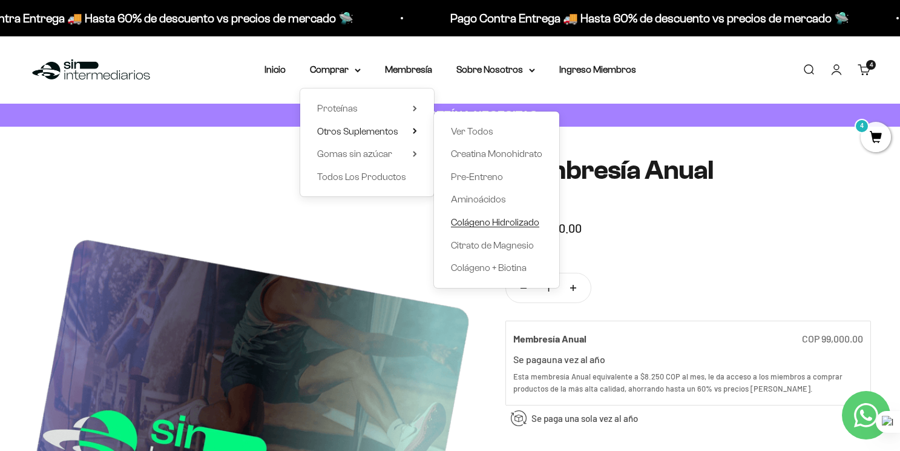
click at [481, 223] on span "Colágeno Hidrolizado" at bounding box center [495, 222] width 88 height 10
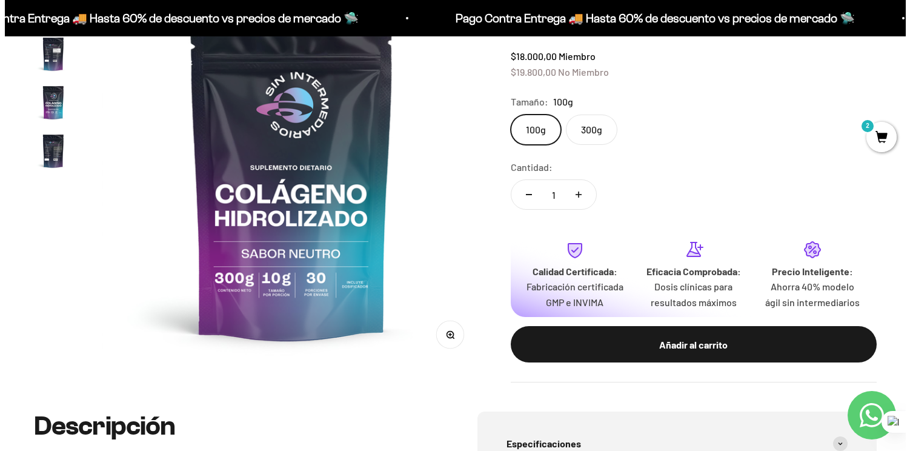
scroll to position [199, 0]
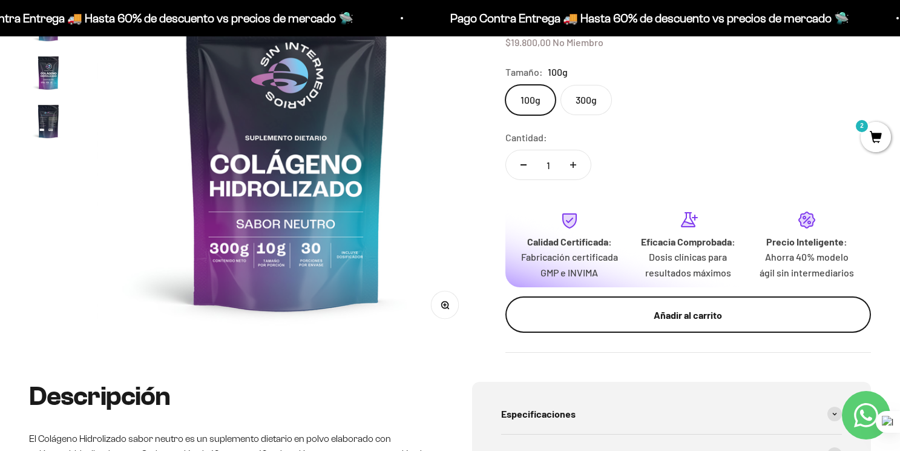
click at [596, 323] on button "Añadir al carrito" at bounding box center [689, 314] width 366 height 36
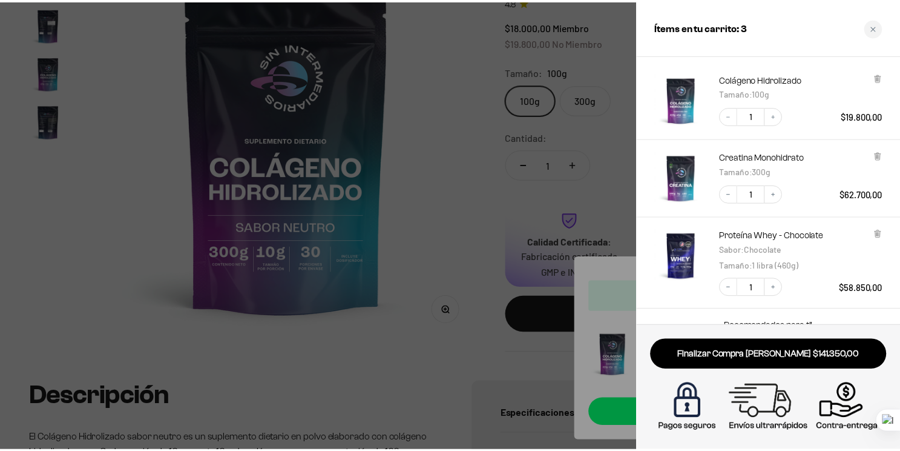
scroll to position [0, 0]
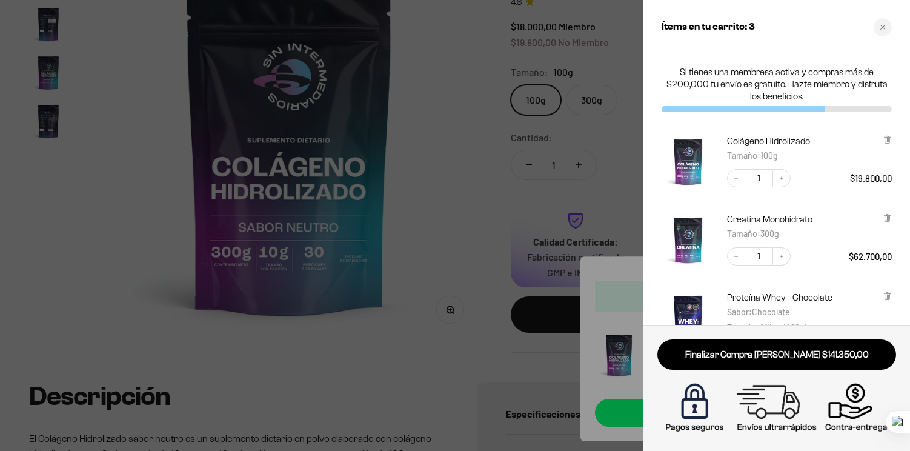
click at [533, 139] on div at bounding box center [455, 225] width 910 height 451
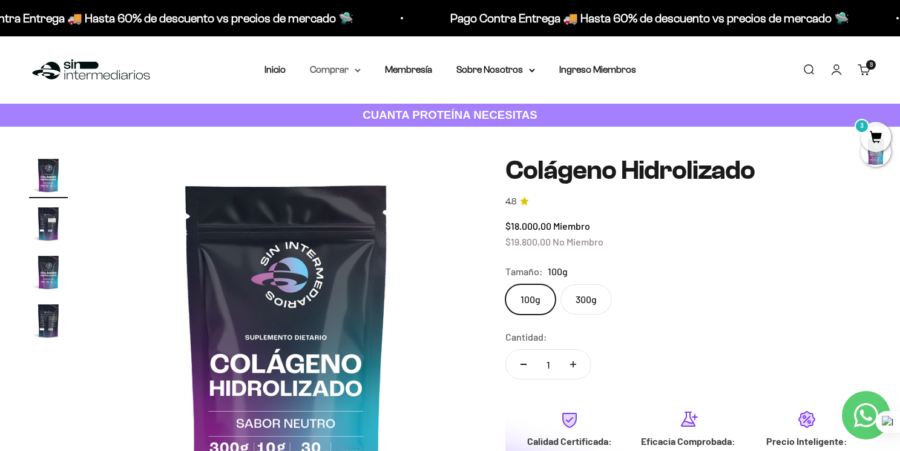
click at [332, 69] on summary "Comprar" at bounding box center [335, 70] width 51 height 16
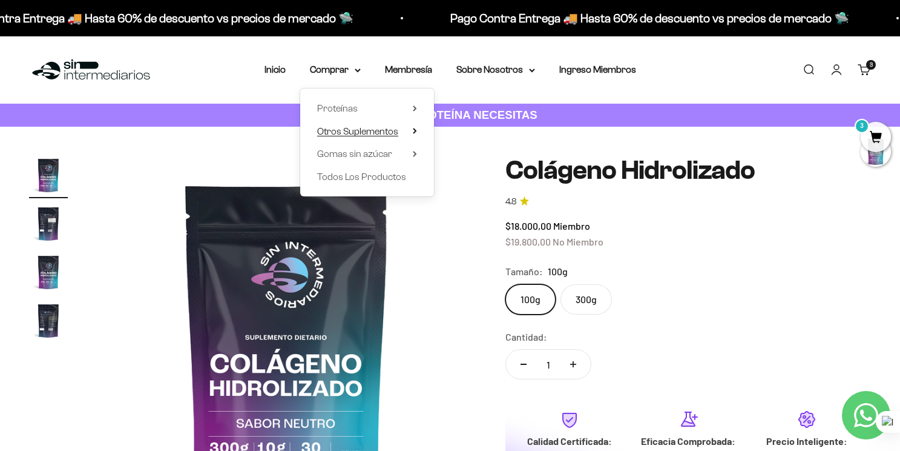
click at [362, 128] on span "Otros Suplementos" at bounding box center [357, 131] width 81 height 10
click at [380, 107] on summary "Proteínas" at bounding box center [367, 109] width 100 height 16
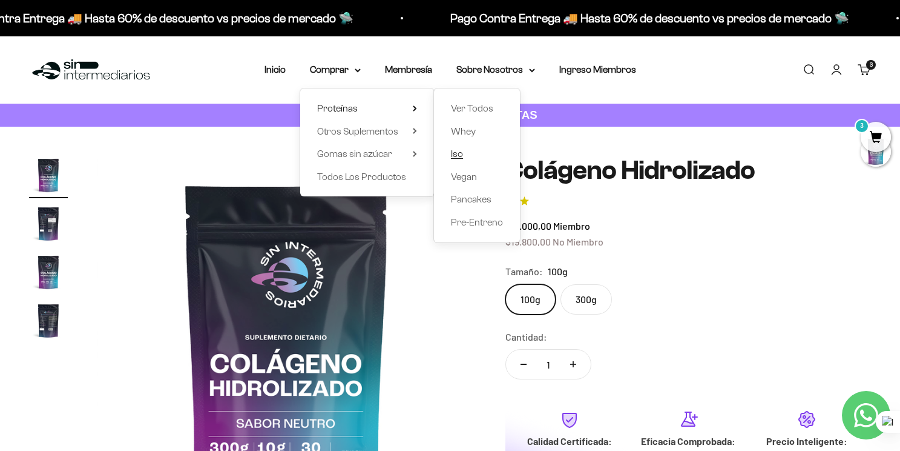
click at [464, 158] on link "Iso" at bounding box center [477, 154] width 52 height 16
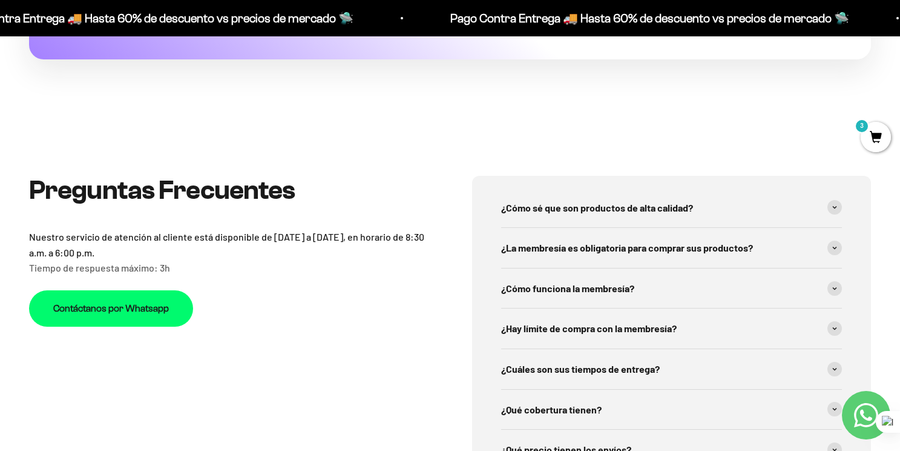
scroll to position [4072, 0]
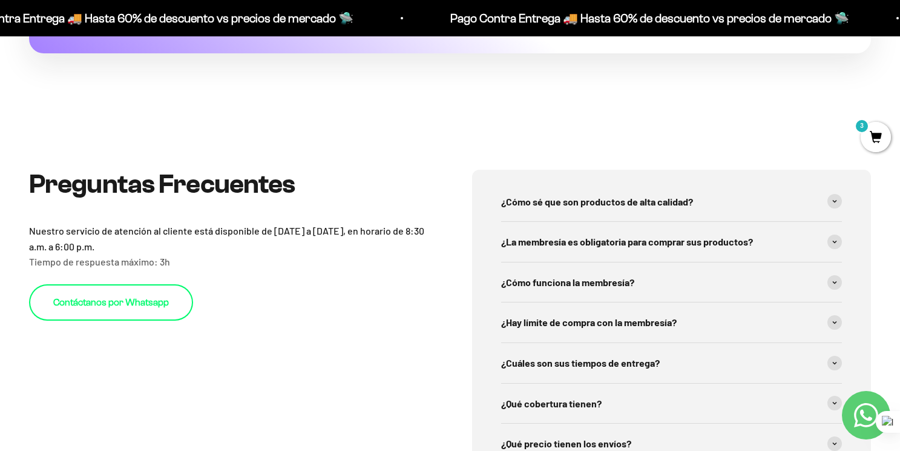
click at [157, 306] on link "Contáctanos por Whatsapp" at bounding box center [111, 302] width 164 height 36
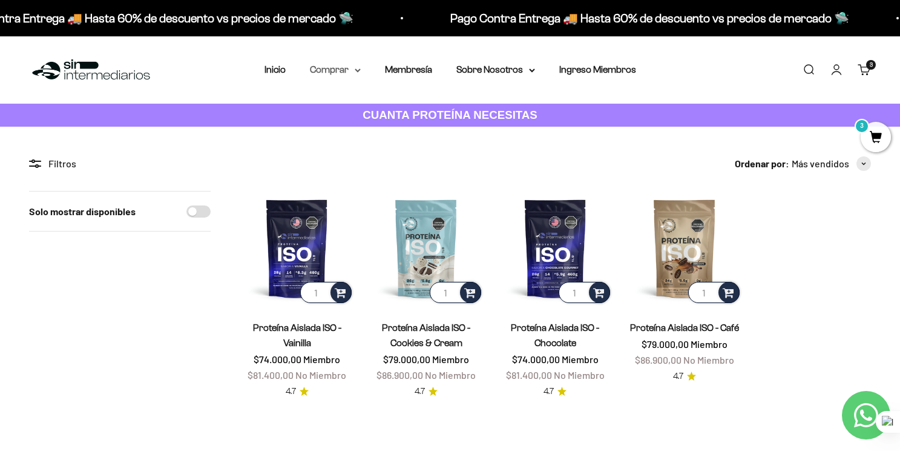
click at [349, 71] on summary "Comprar" at bounding box center [335, 70] width 51 height 16
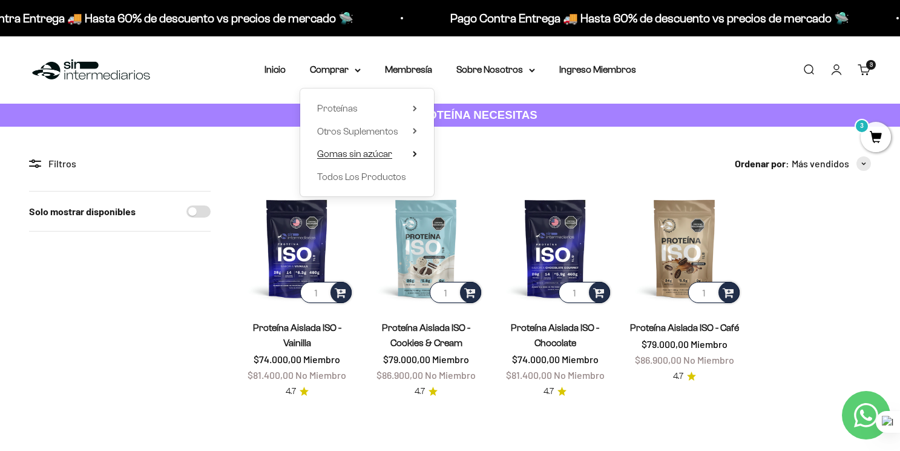
click at [387, 151] on span "Gomas sin azúcar" at bounding box center [354, 153] width 75 height 10
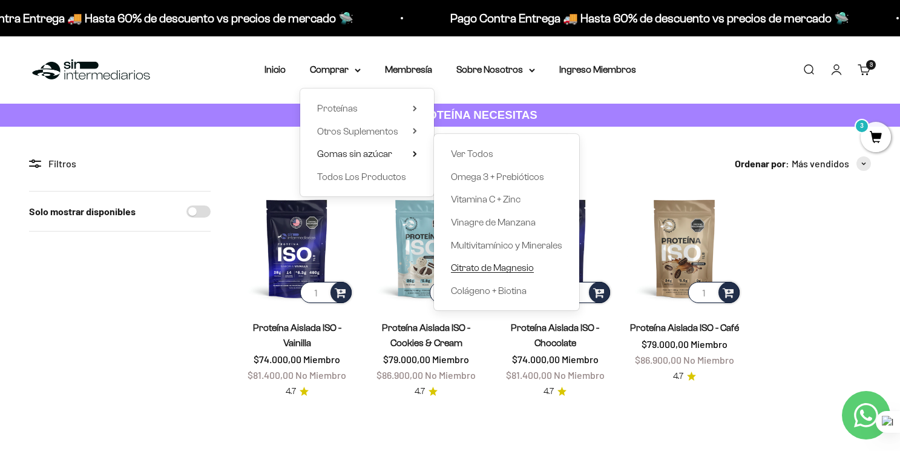
click at [518, 266] on span "Citrato de Magnesio" at bounding box center [492, 267] width 83 height 10
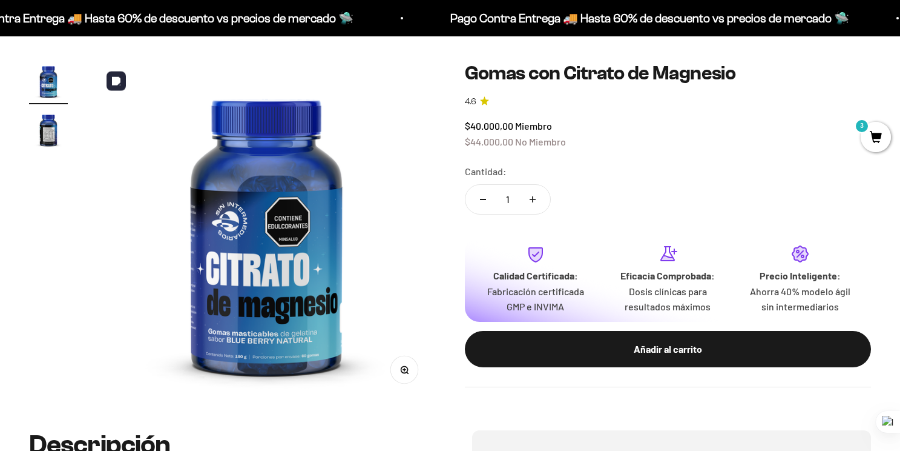
scroll to position [96, 0]
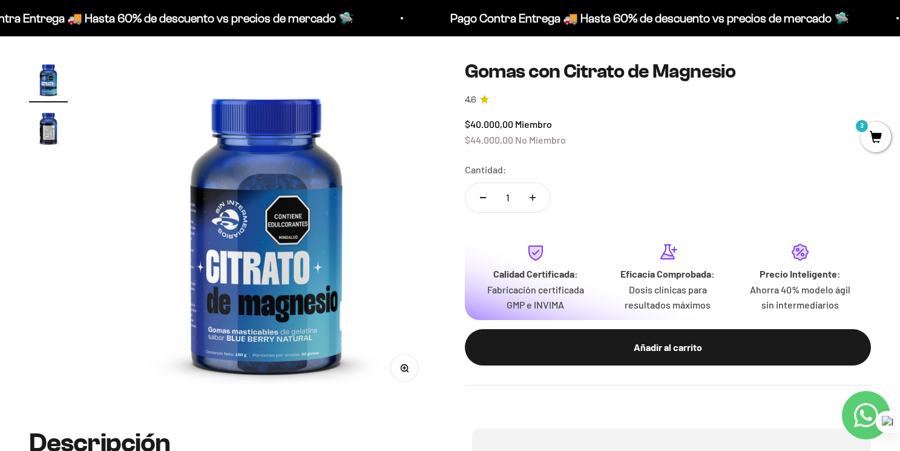
click at [46, 128] on img "Ir al artículo 2" at bounding box center [48, 127] width 39 height 39
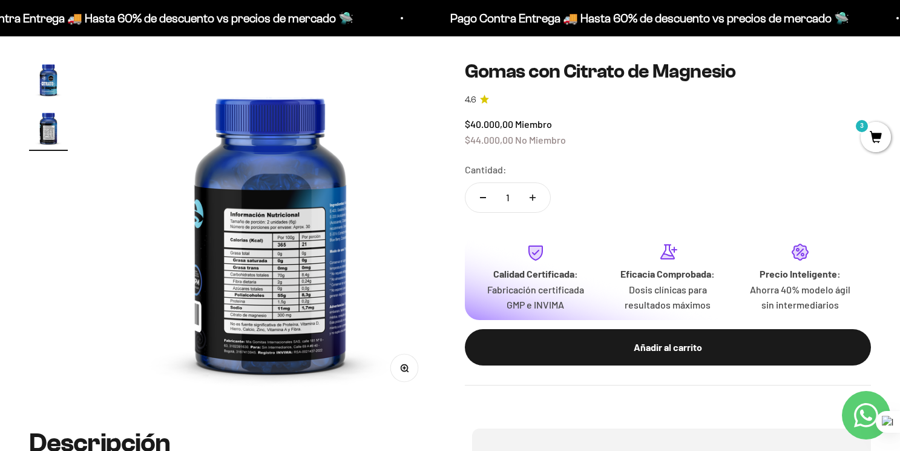
scroll to position [0, 353]
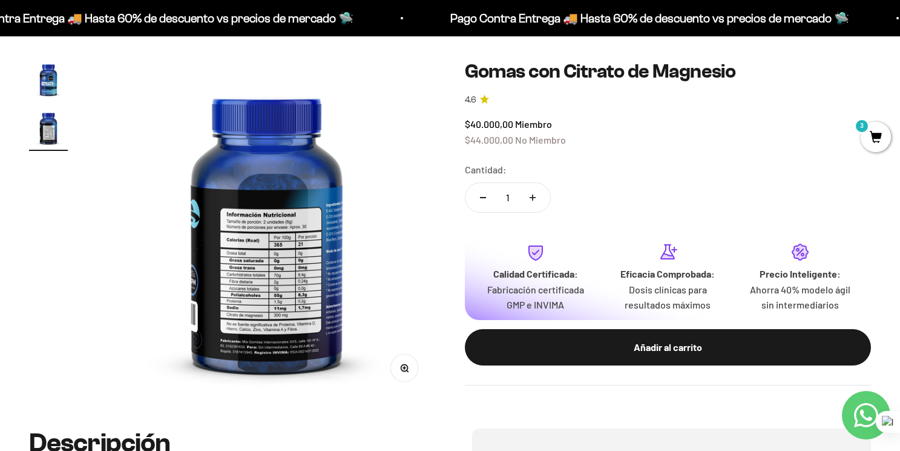
click at [51, 89] on img "Ir al artículo 1" at bounding box center [48, 79] width 39 height 39
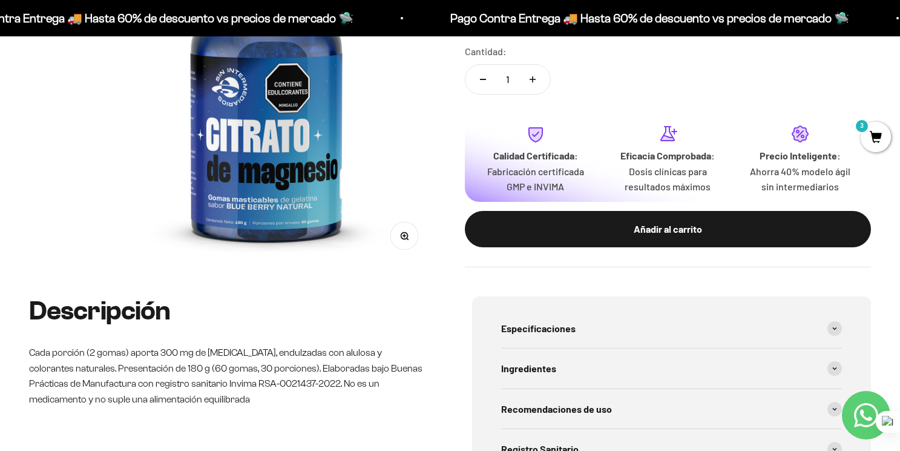
scroll to position [244, 0]
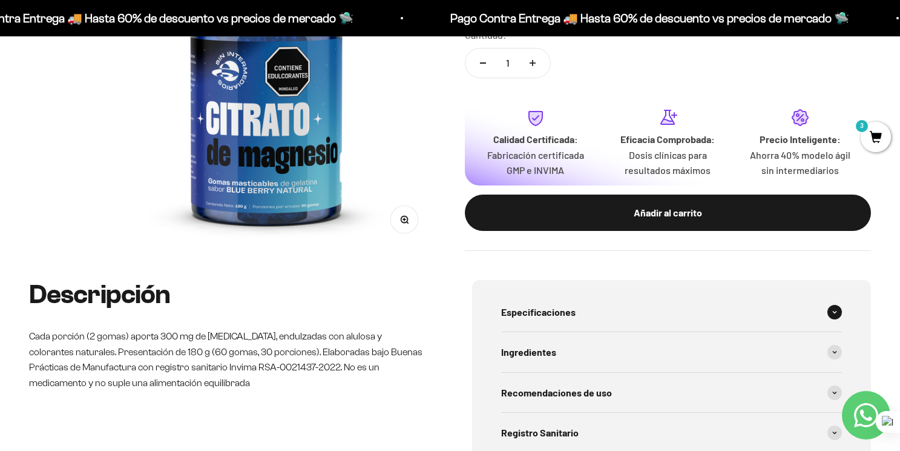
click at [607, 311] on div "Especificaciones" at bounding box center [672, 312] width 342 height 40
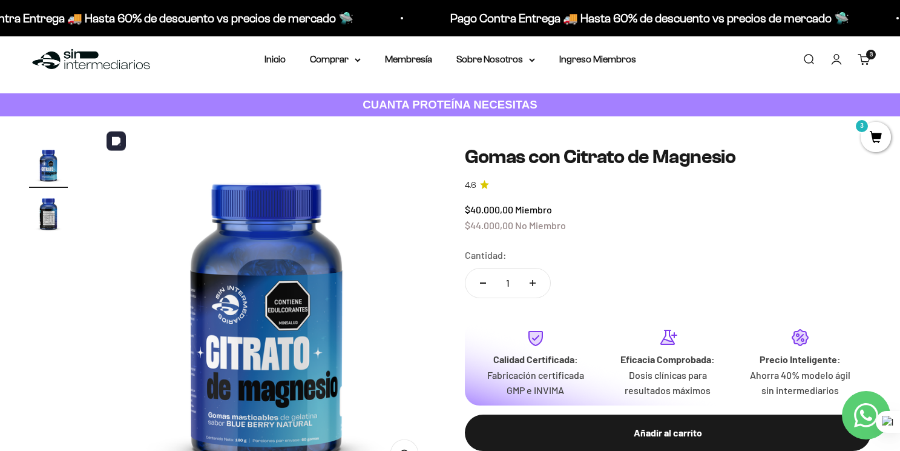
scroll to position [0, 0]
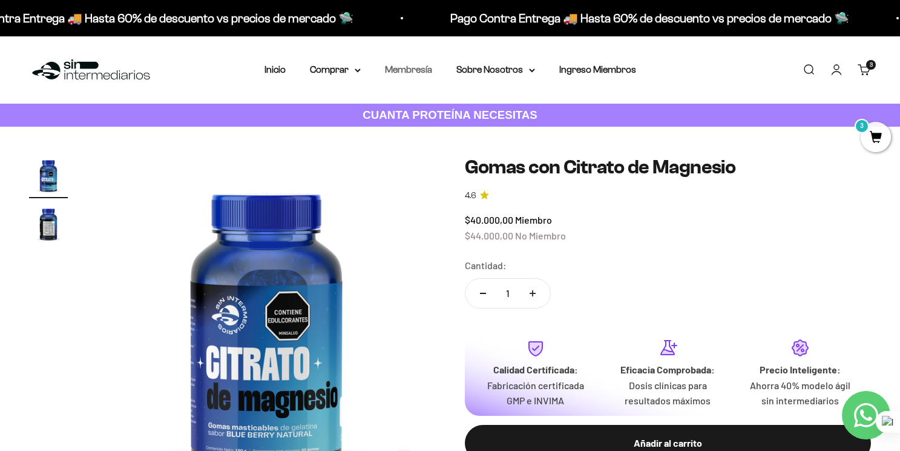
click at [415, 71] on link "Membresía" at bounding box center [408, 69] width 47 height 10
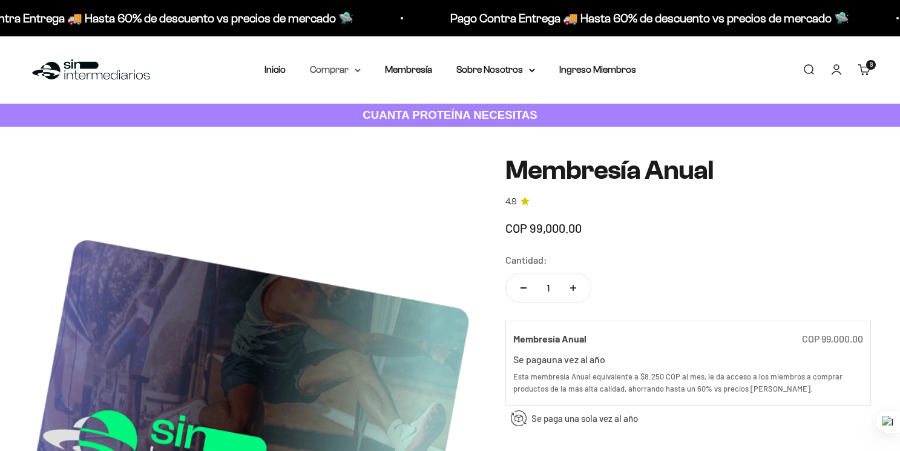
click at [354, 69] on summary "Comprar" at bounding box center [335, 70] width 51 height 16
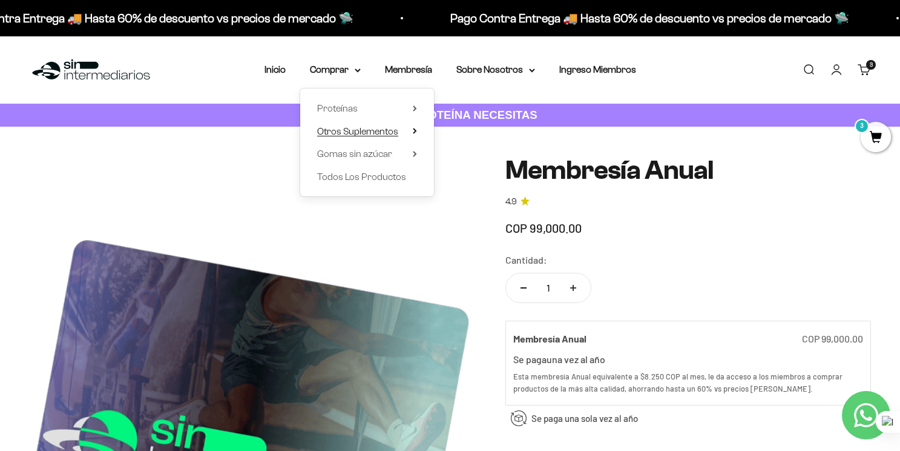
click at [374, 133] on span "Otros Suplementos" at bounding box center [357, 131] width 81 height 10
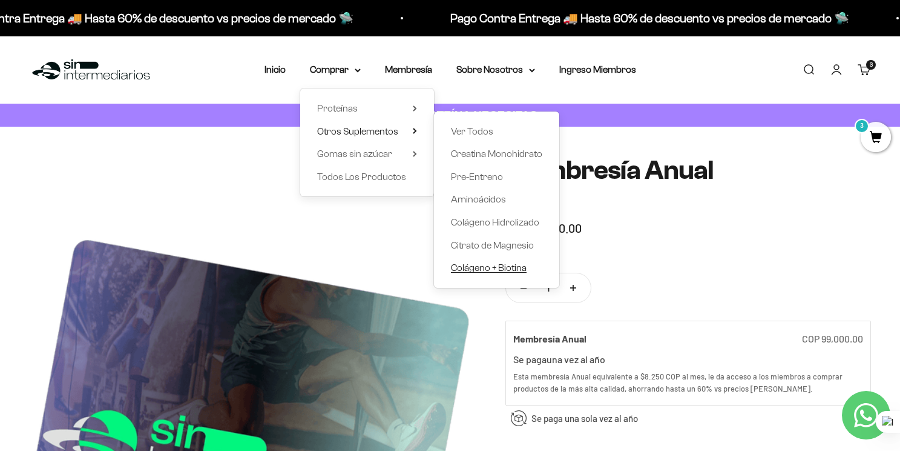
click at [494, 274] on span "Colágeno + Biotina" at bounding box center [489, 268] width 76 height 16
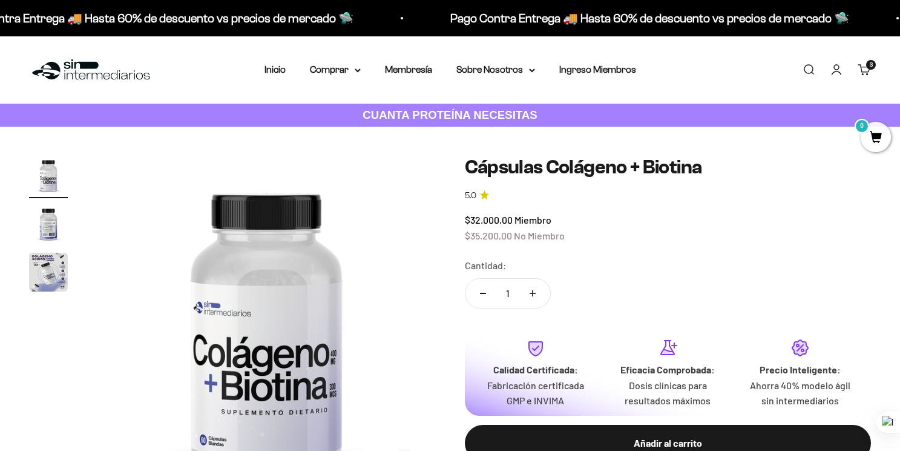
click at [535, 296] on button "Aumentar cantidad" at bounding box center [532, 293] width 35 height 29
type input "2"
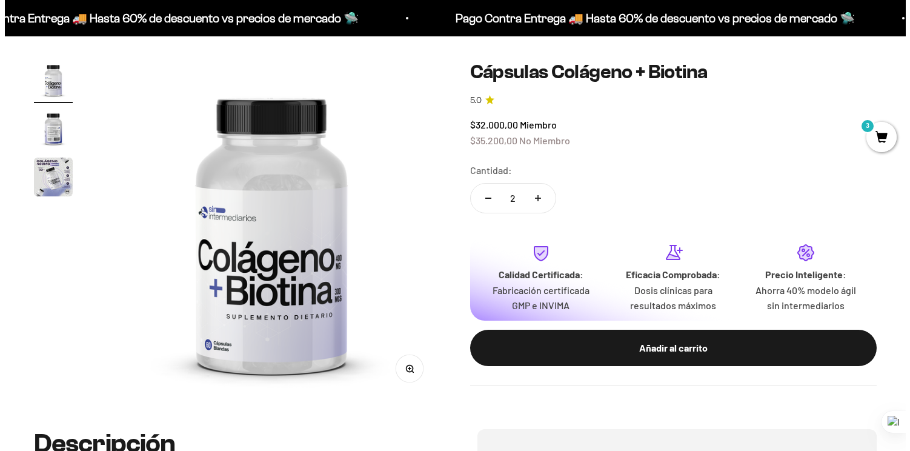
scroll to position [114, 0]
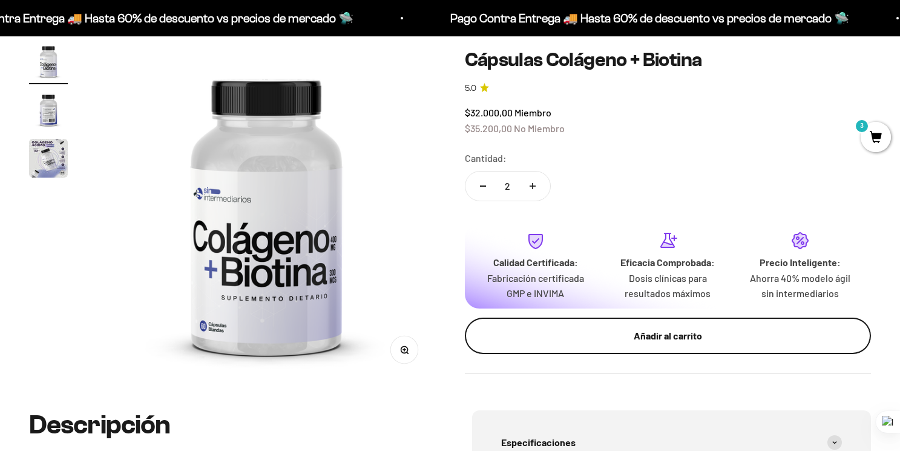
click at [599, 331] on div "Añadir al carrito" at bounding box center [668, 336] width 358 height 16
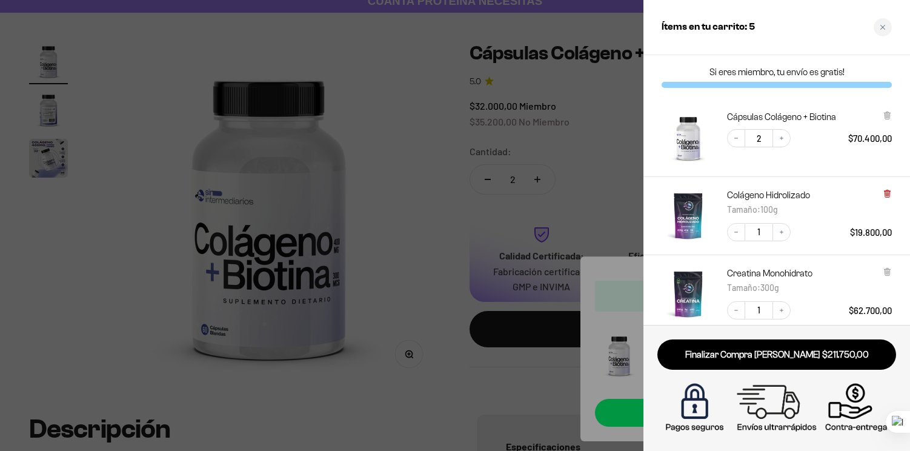
click at [887, 196] on icon at bounding box center [886, 194] width 5 height 6
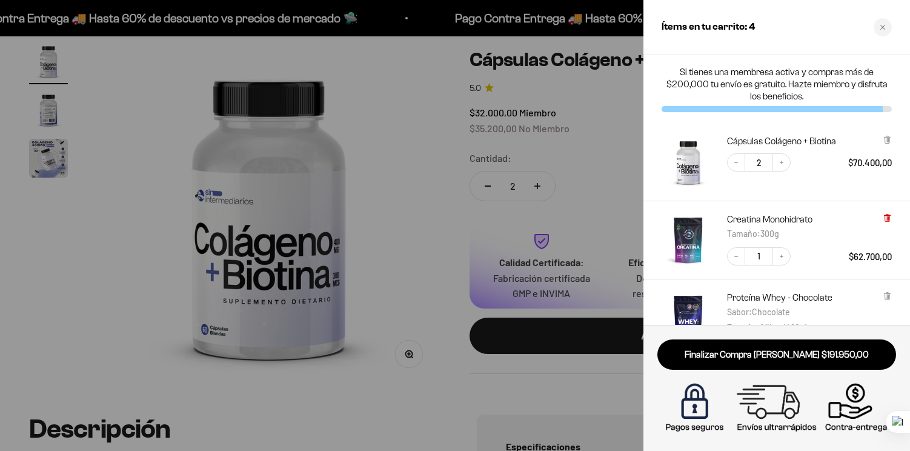
click at [885, 215] on icon at bounding box center [886, 217] width 2 height 6
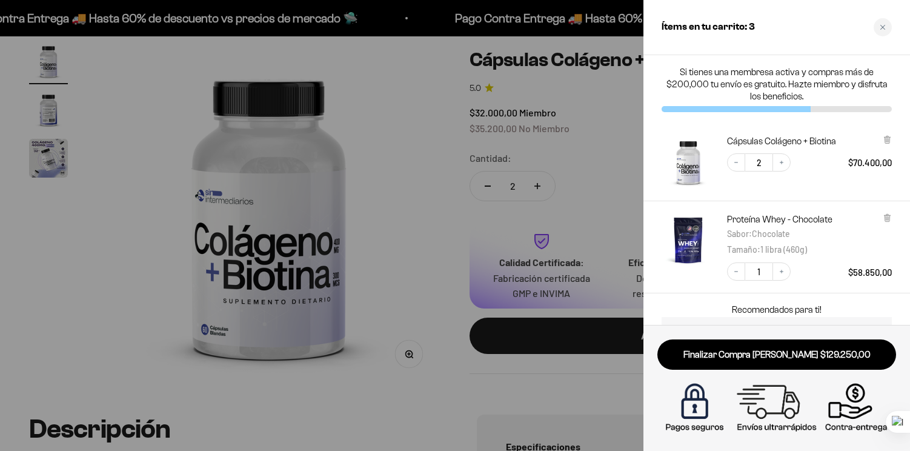
click at [885, 215] on icon at bounding box center [886, 217] width 2 height 6
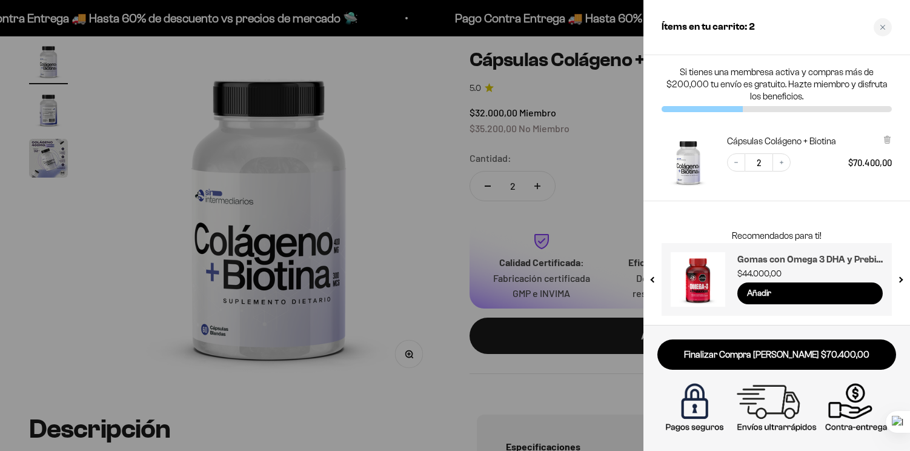
click at [817, 257] on h3 "Gomas con Omega 3 DHA y Prebióticos" at bounding box center [809, 259] width 145 height 15
